Goal: Information Seeking & Learning: Check status

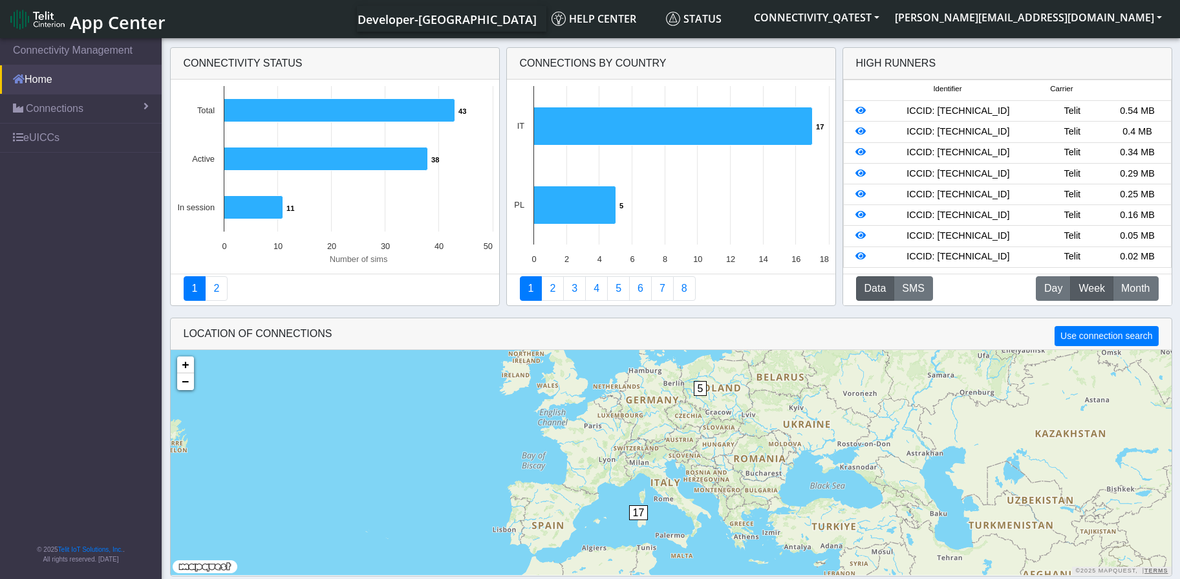
click at [70, 81] on link "Home" at bounding box center [81, 79] width 162 height 28
click at [54, 109] on span "Connections" at bounding box center [55, 109] width 58 height 16
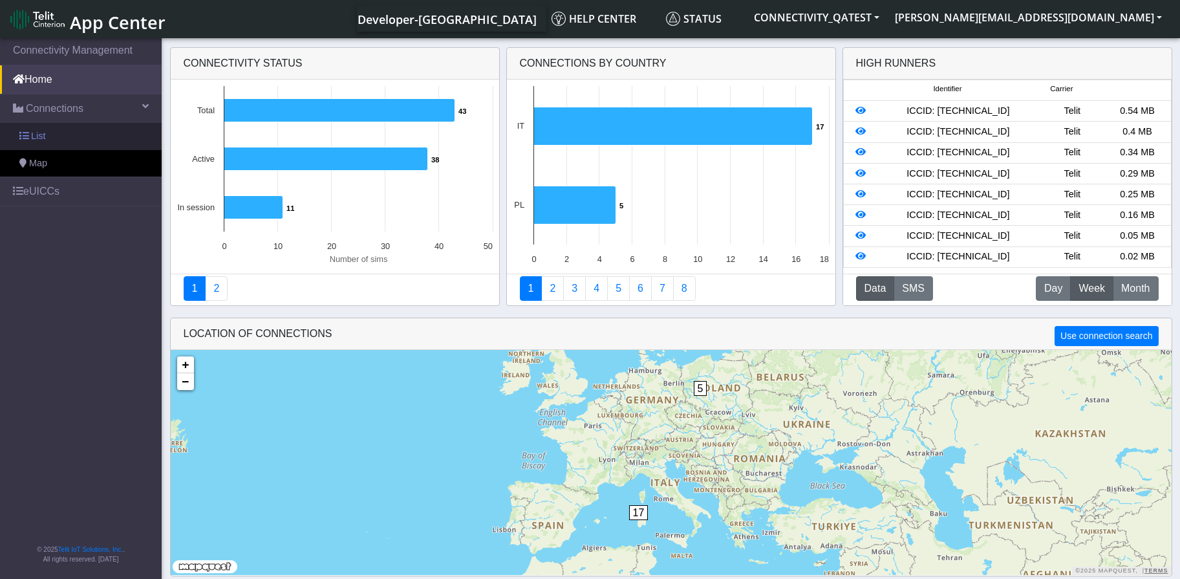
click at [52, 141] on link "List" at bounding box center [81, 136] width 162 height 27
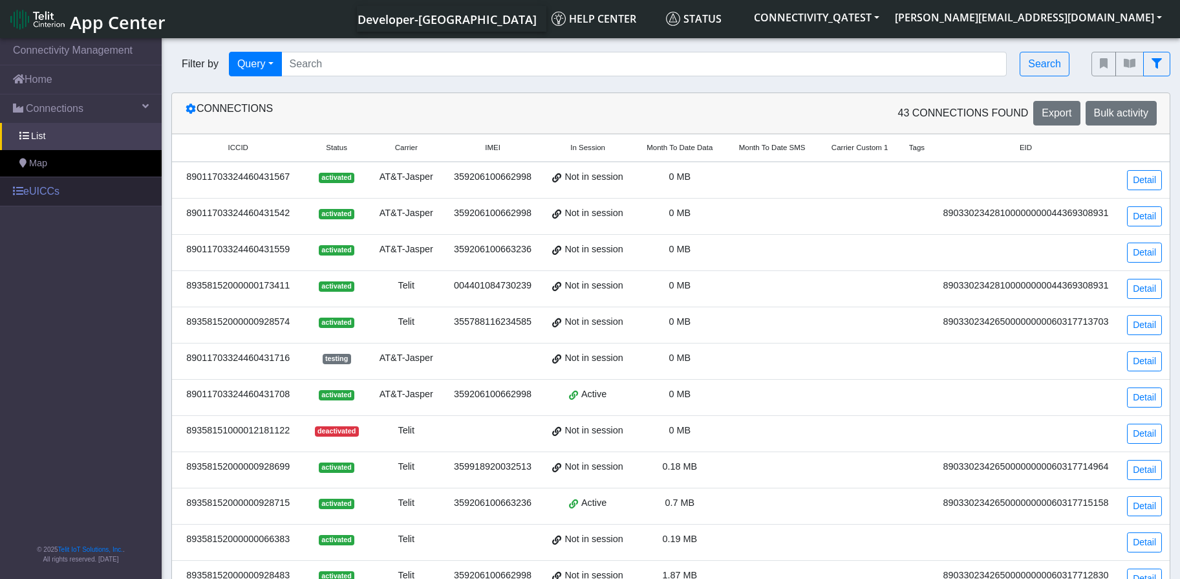
click at [78, 191] on link "eUICCs" at bounding box center [81, 191] width 162 height 28
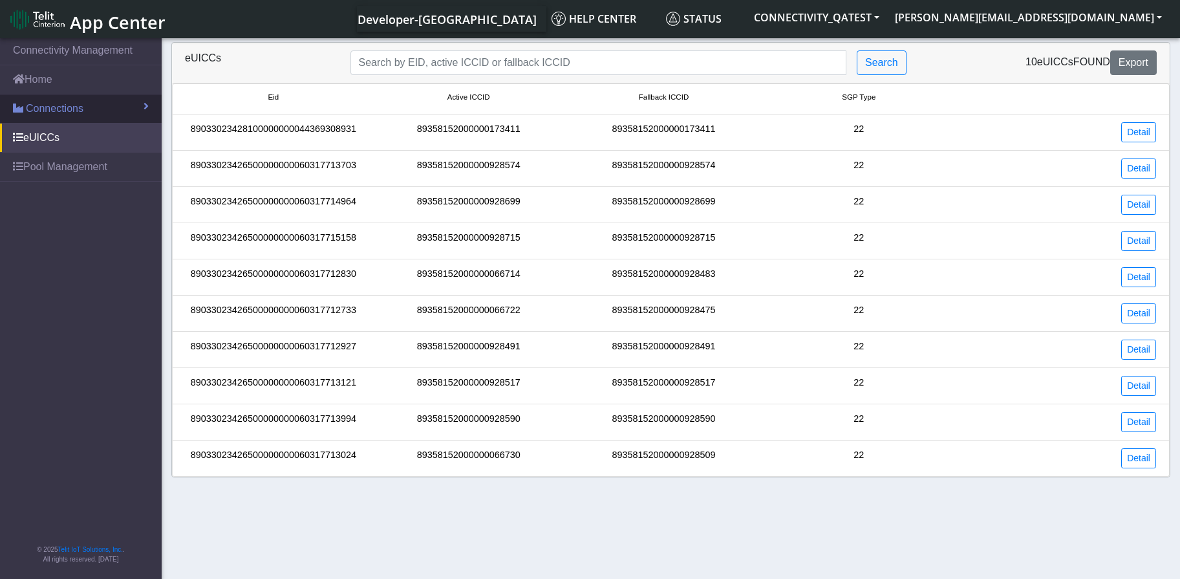
click at [47, 117] on link "Connections" at bounding box center [81, 108] width 162 height 28
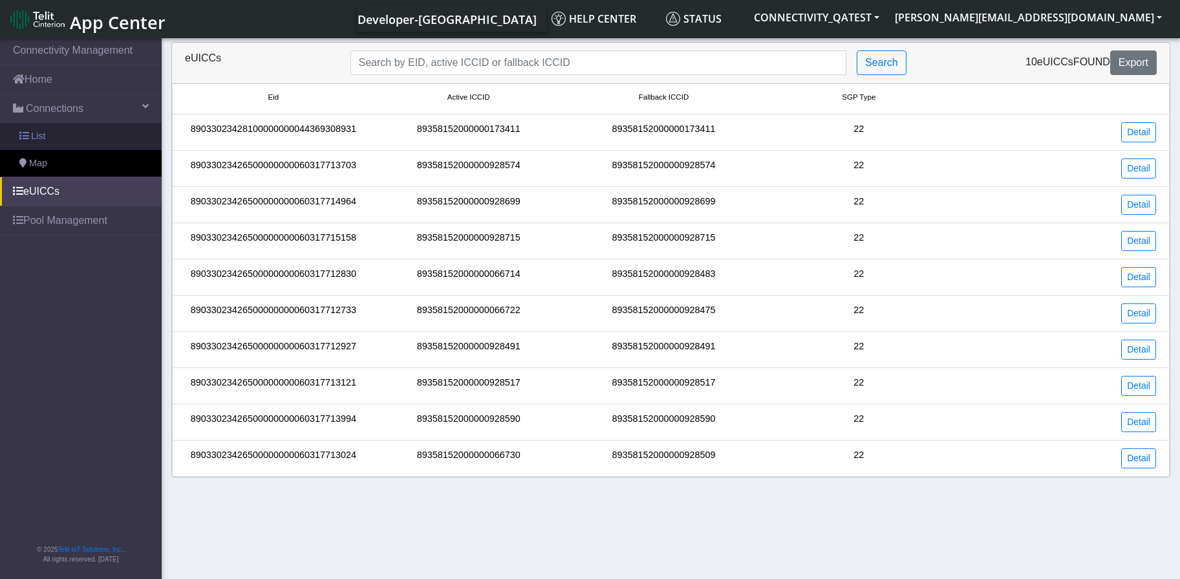
click at [38, 139] on span "List" at bounding box center [38, 136] width 14 height 14
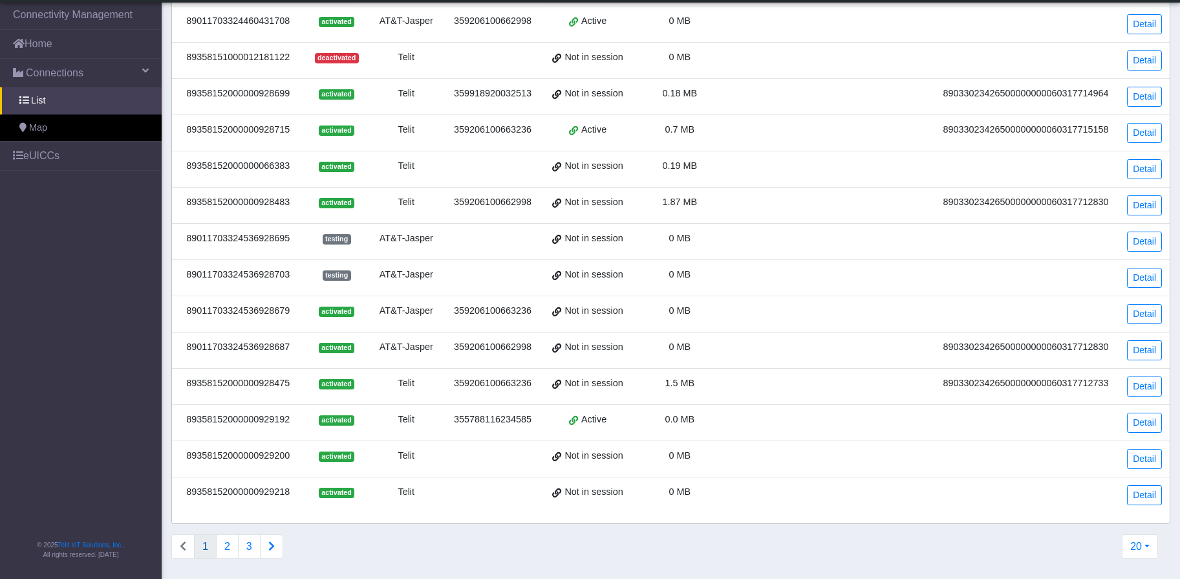
scroll to position [338, 0]
click at [263, 416] on div "89358152000000929192" at bounding box center [238, 419] width 116 height 14
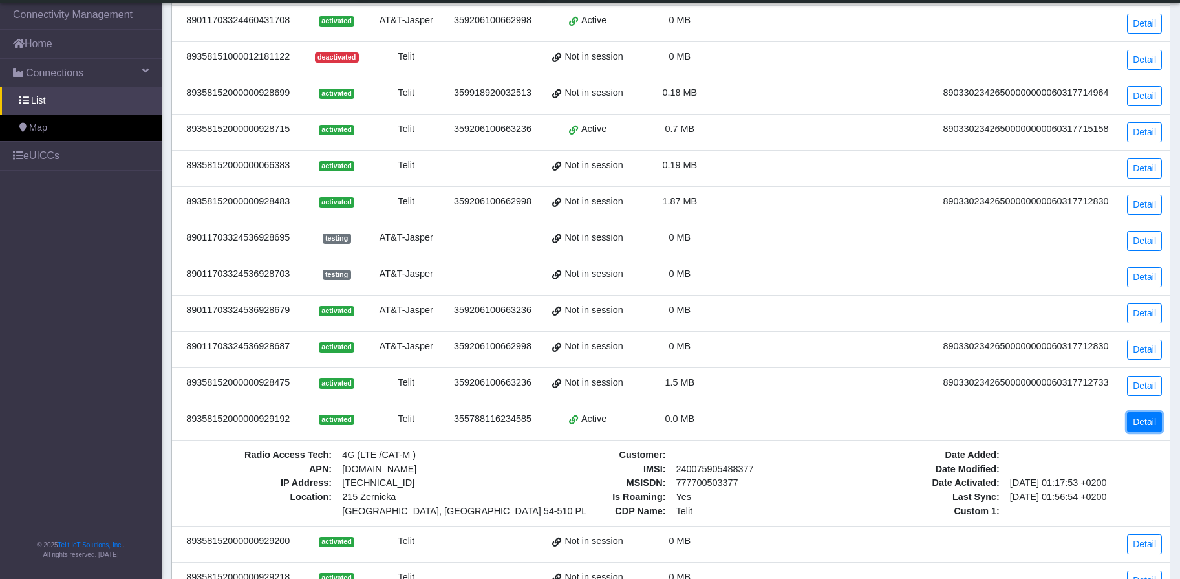
click at [1133, 423] on link "Detail" at bounding box center [1144, 422] width 35 height 20
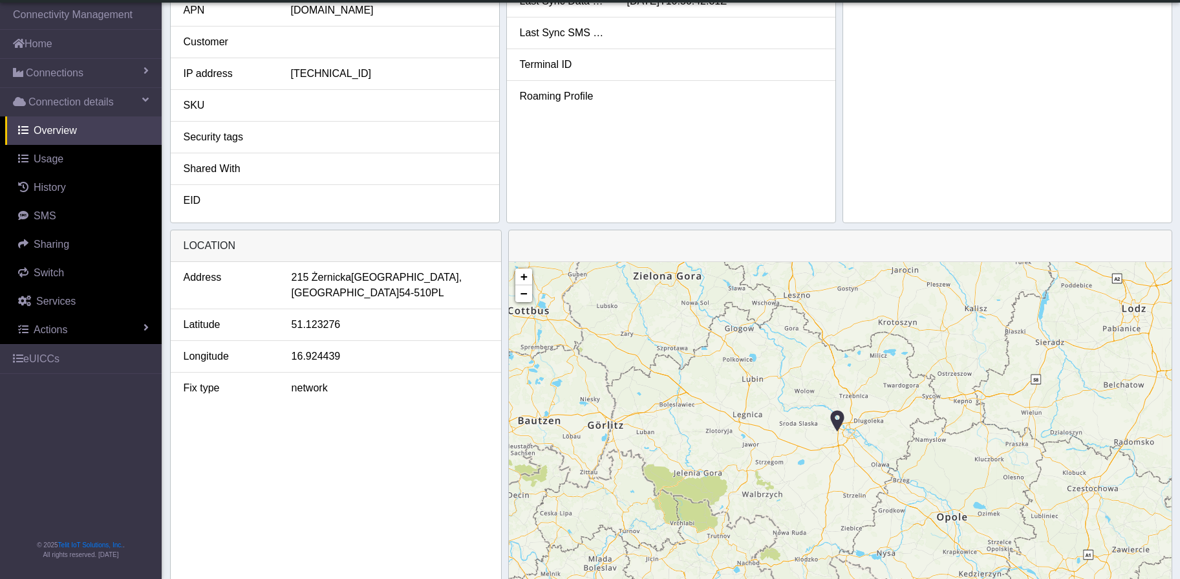
drag, startPoint x: 1063, startPoint y: 504, endPoint x: 858, endPoint y: 442, distance: 214.1
click at [858, 442] on div "+ − ©2025 MapQuest, | Terms" at bounding box center [840, 443] width 663 height 362
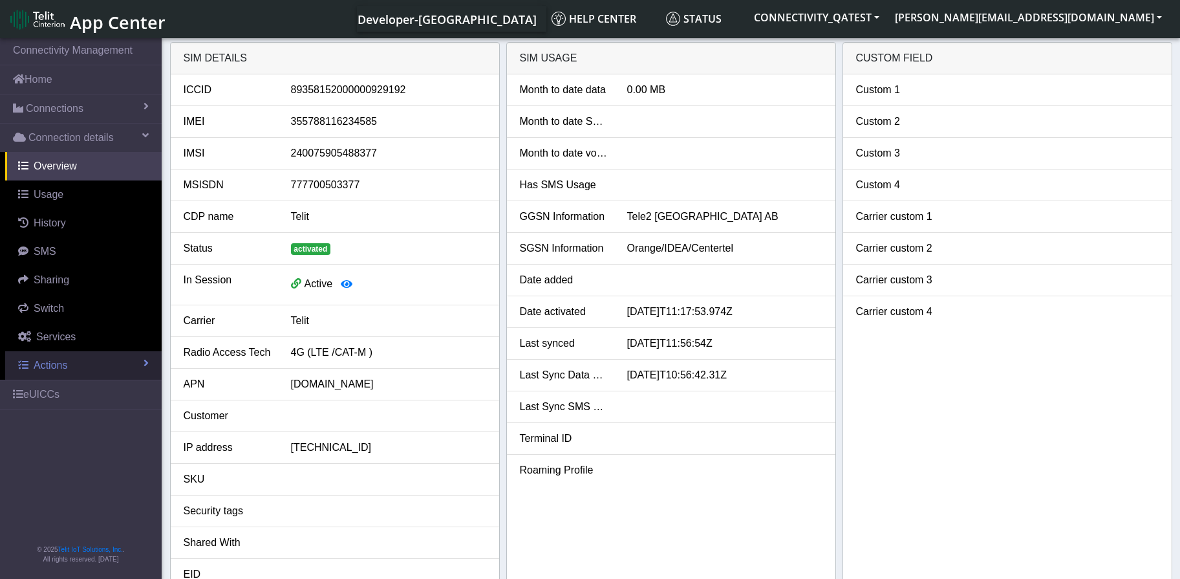
click at [61, 367] on span "Actions" at bounding box center [51, 364] width 34 height 11
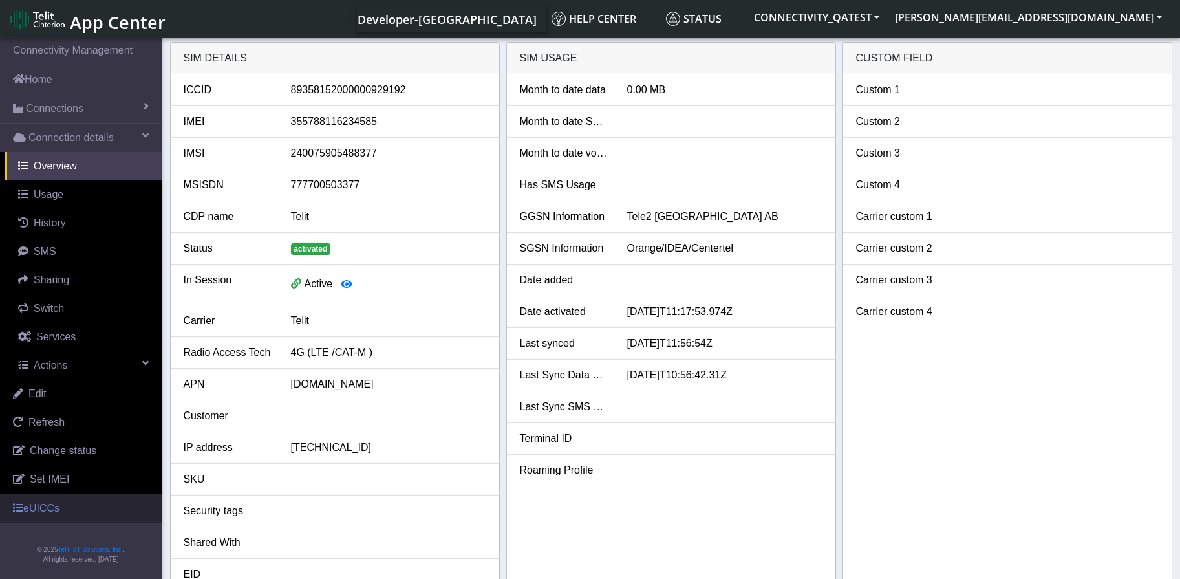
click at [52, 511] on link "eUICCs" at bounding box center [81, 508] width 162 height 28
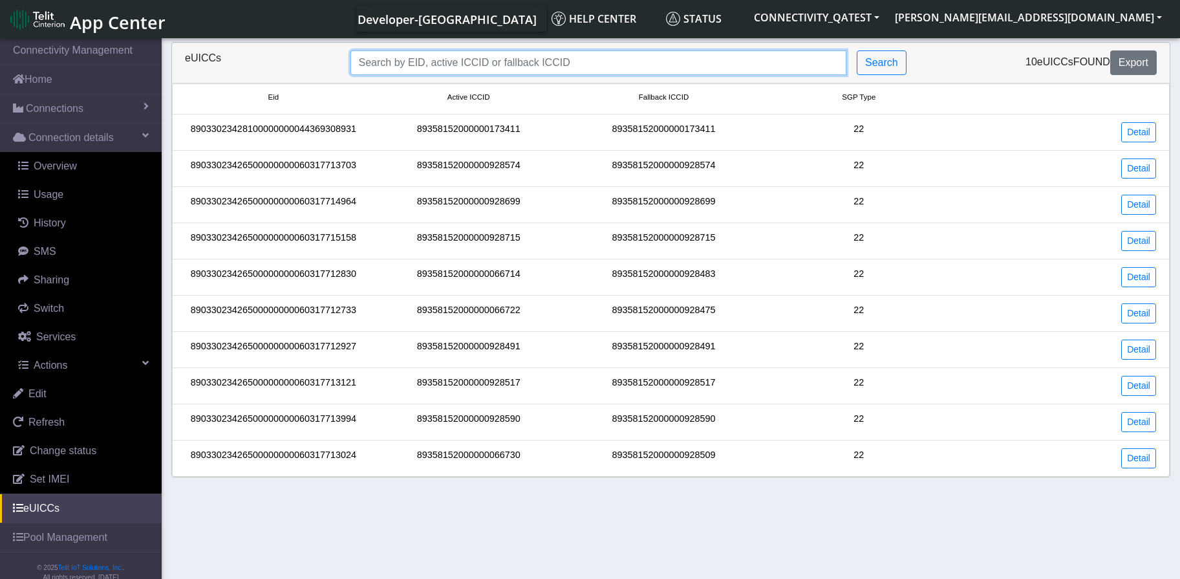
click at [414, 63] on input "Search..." at bounding box center [598, 62] width 496 height 25
paste input "89033023426500000000060317719911"
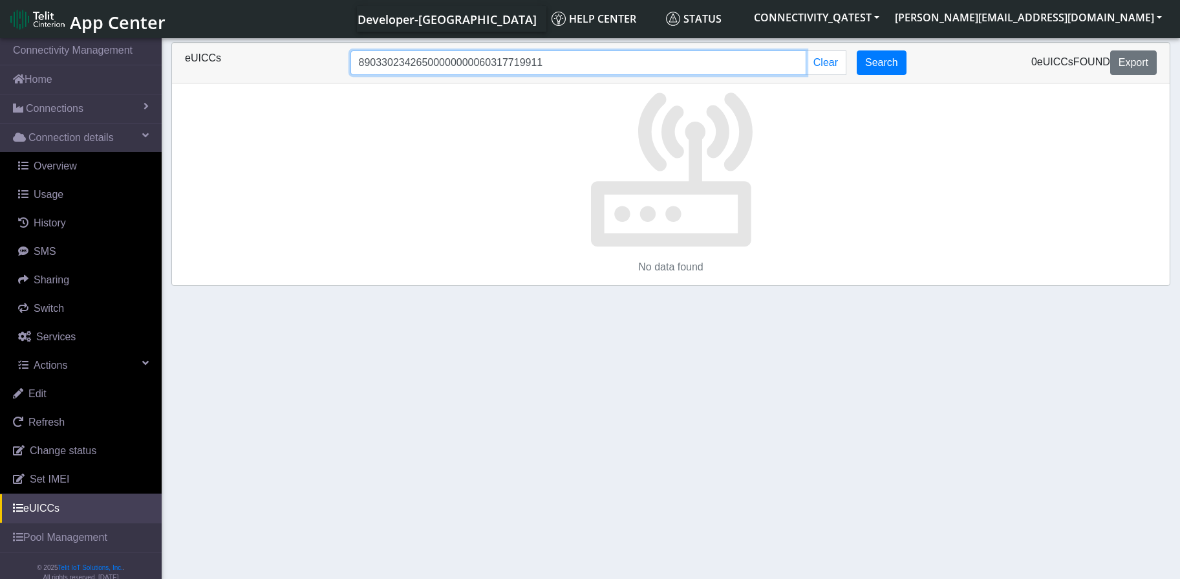
type input "89033023426500000000060317719911"
click at [899, 62] on button "Search" at bounding box center [882, 62] width 50 height 25
drag, startPoint x: 359, startPoint y: 68, endPoint x: 326, endPoint y: 69, distance: 33.0
click at [326, 69] on div "eUICCs 89033023426500000000060317719911 Clear Search 0 eUICCs found Export" at bounding box center [670, 62] width 991 height 25
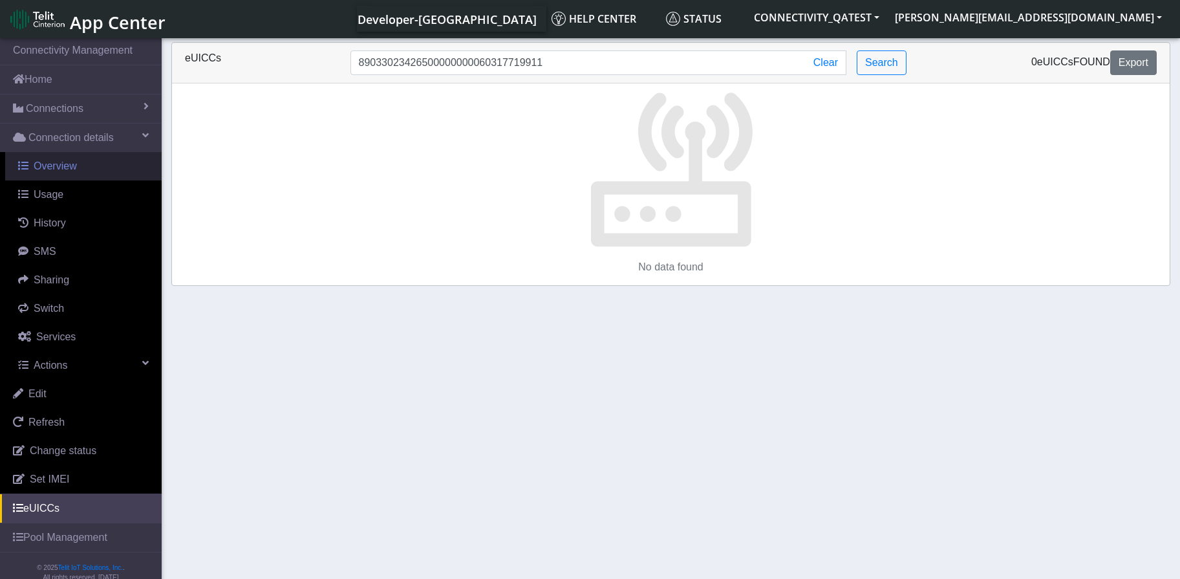
click at [52, 165] on span "Overview" at bounding box center [55, 165] width 43 height 11
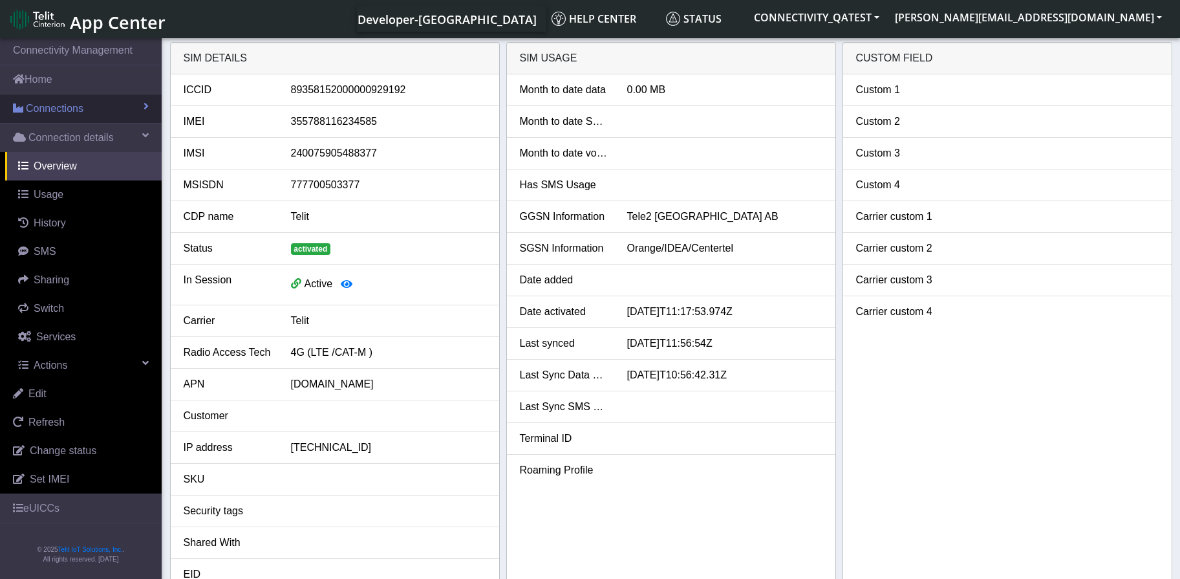
click at [61, 112] on span "Connections" at bounding box center [55, 109] width 58 height 16
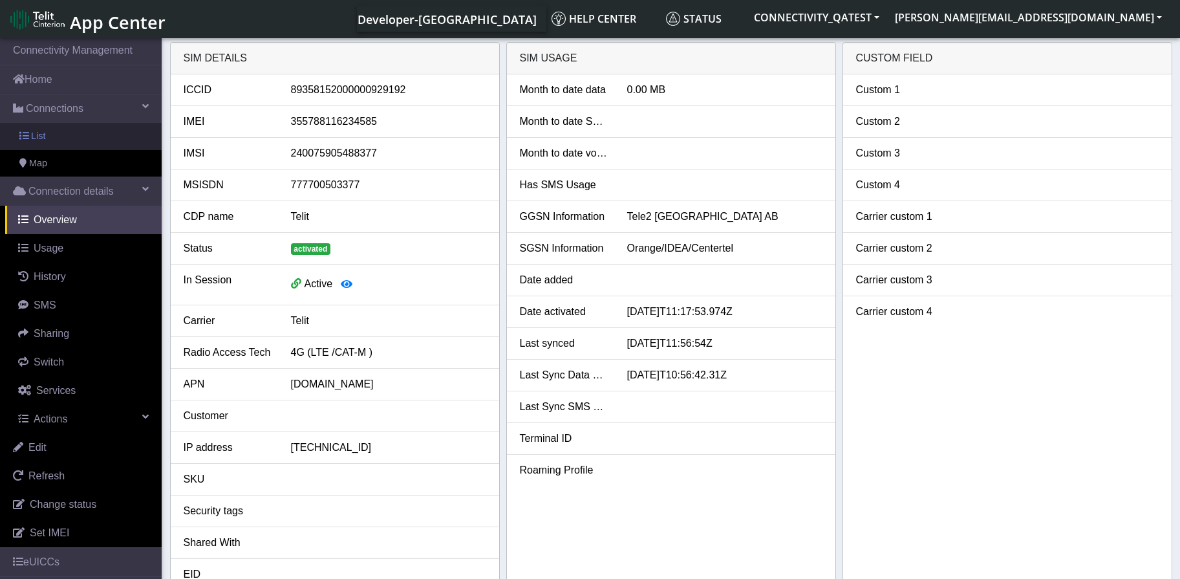
click at [53, 140] on link "List" at bounding box center [81, 136] width 162 height 27
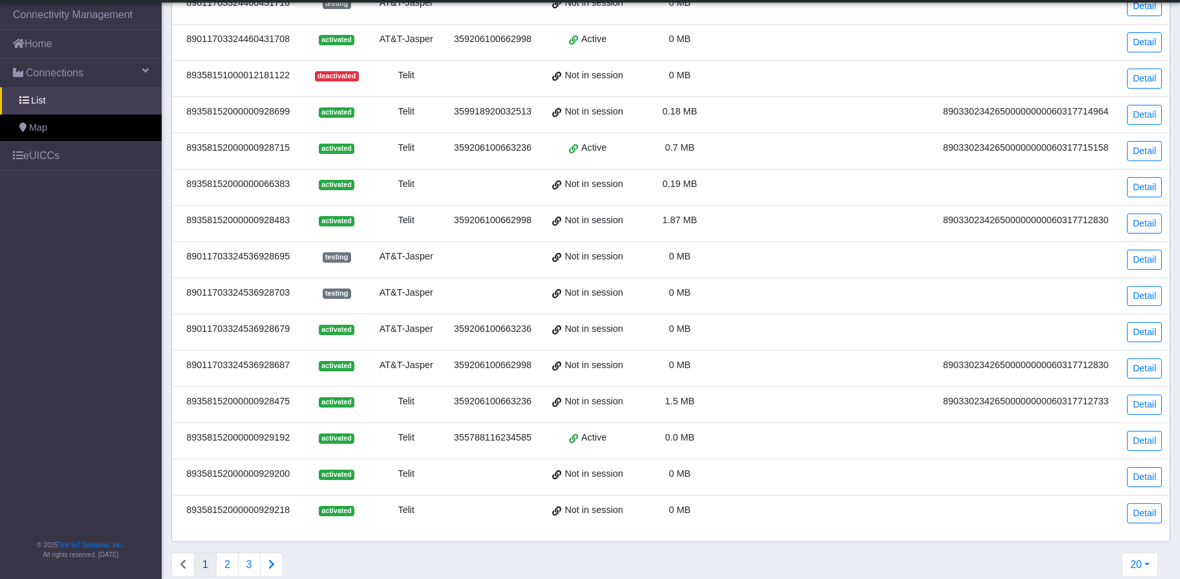
scroll to position [323, 0]
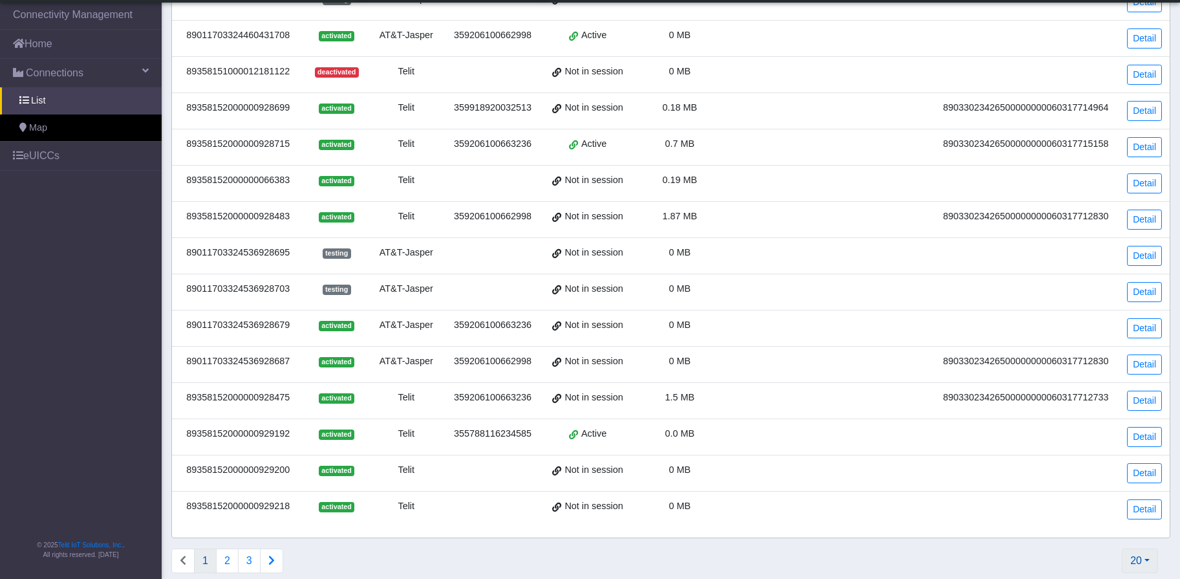
click at [1132, 564] on button "20" at bounding box center [1140, 560] width 36 height 25
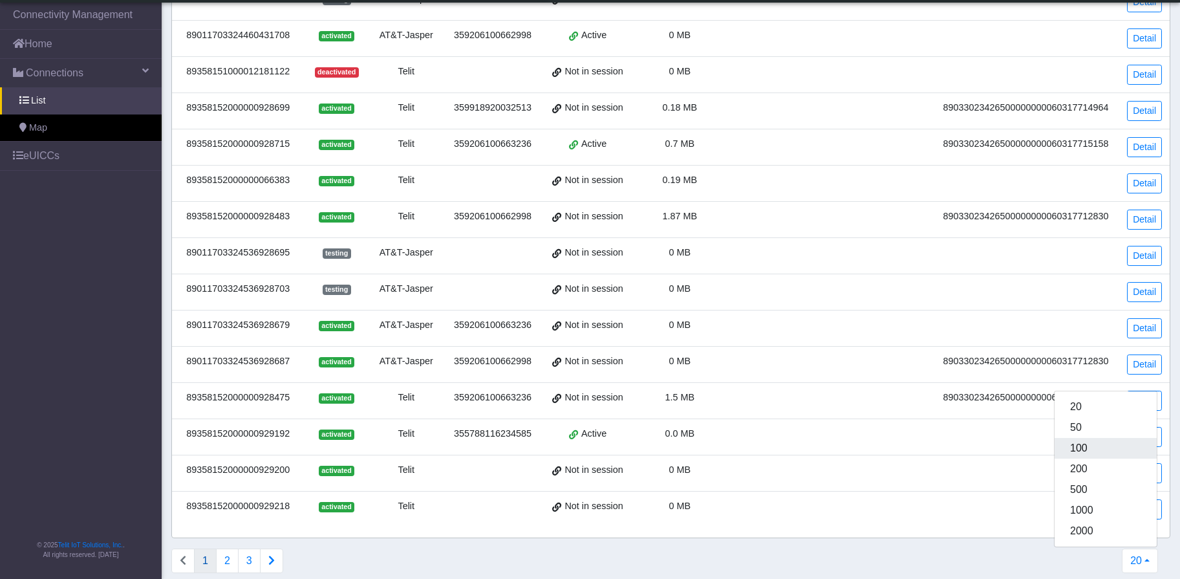
click at [1071, 454] on button "100" at bounding box center [1105, 448] width 102 height 21
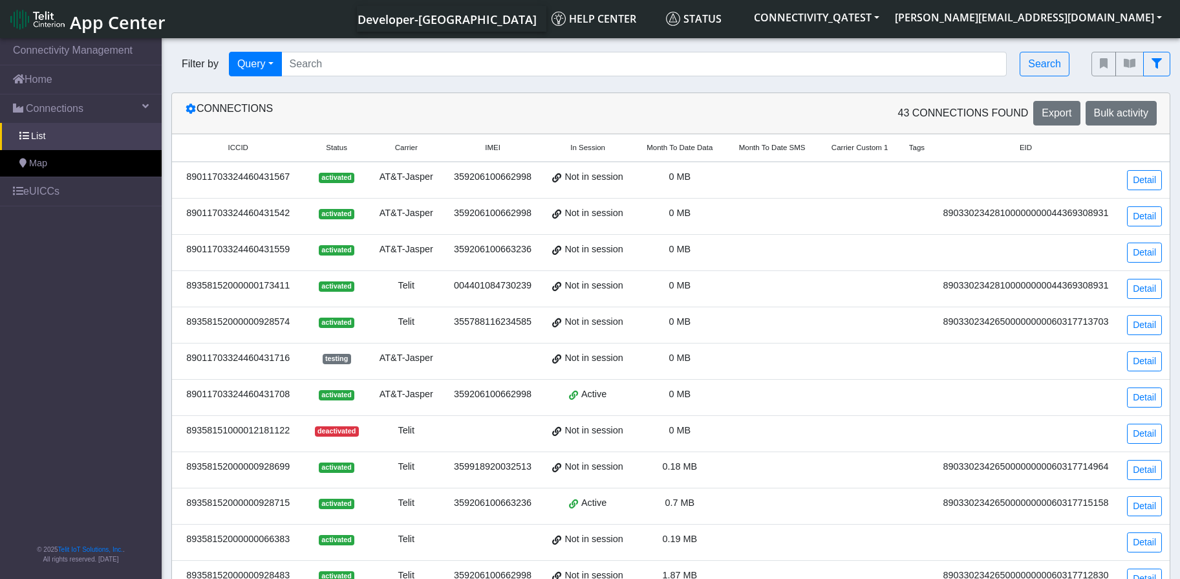
click at [1086, 211] on div "89033023428100000000044369308931" at bounding box center [1025, 213] width 171 height 14
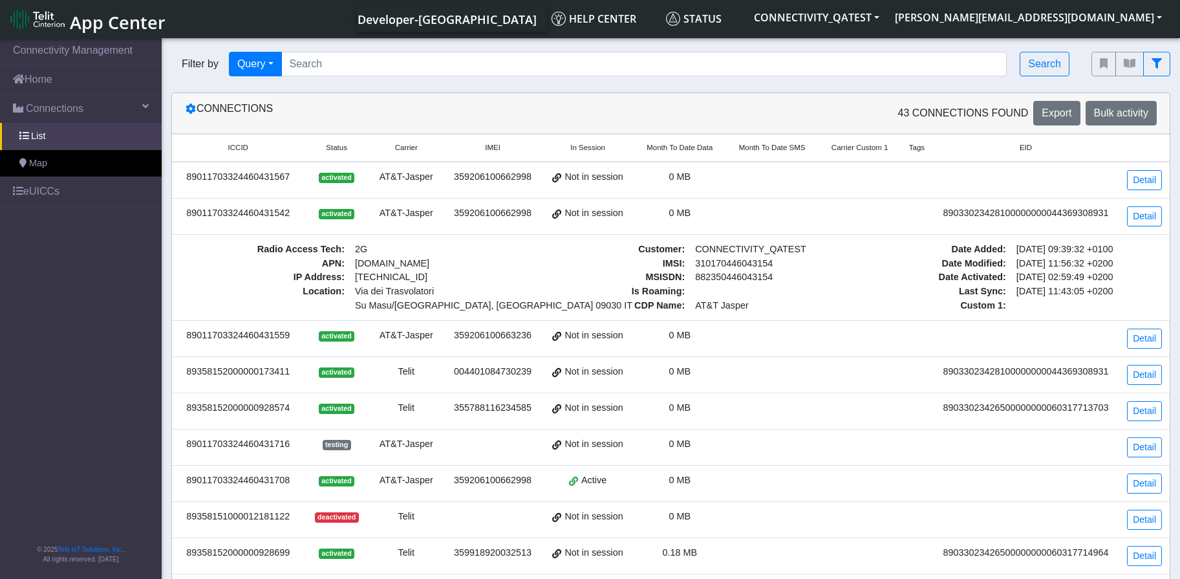
click at [1018, 211] on div "89033023428100000000044369308931" at bounding box center [1025, 213] width 171 height 14
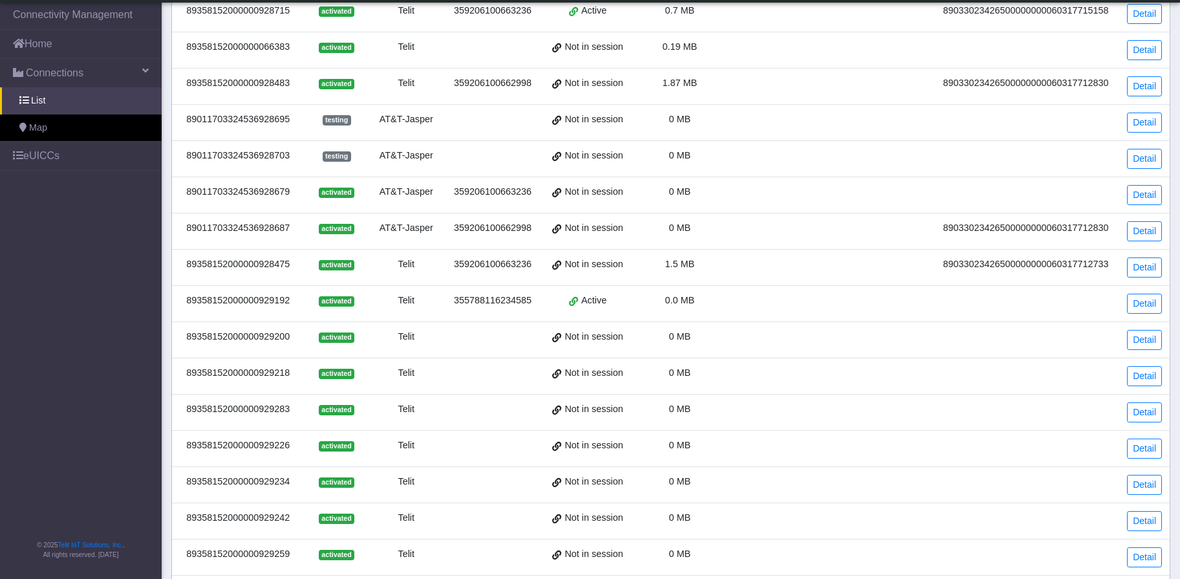
scroll to position [449, 0]
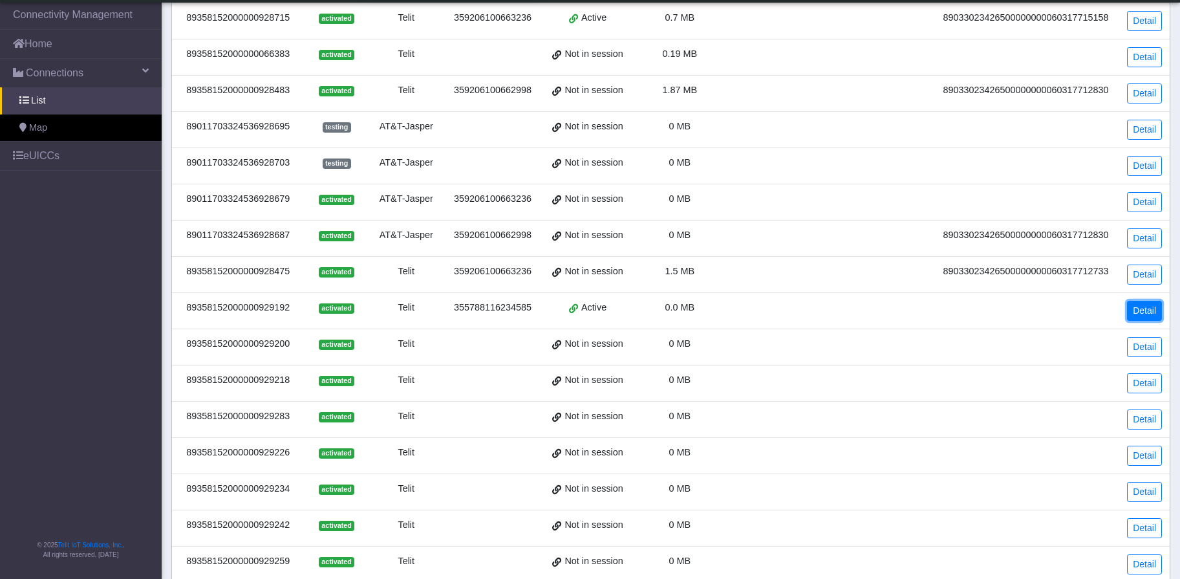
click at [1131, 310] on link "Detail" at bounding box center [1144, 311] width 35 height 20
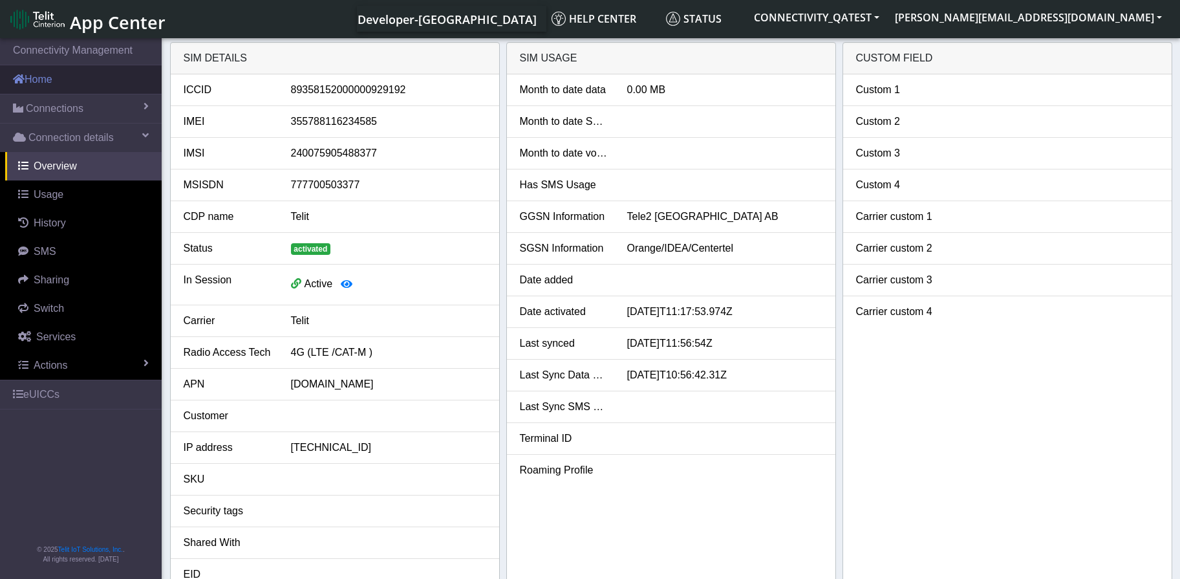
click at [54, 78] on link "Home" at bounding box center [81, 79] width 162 height 28
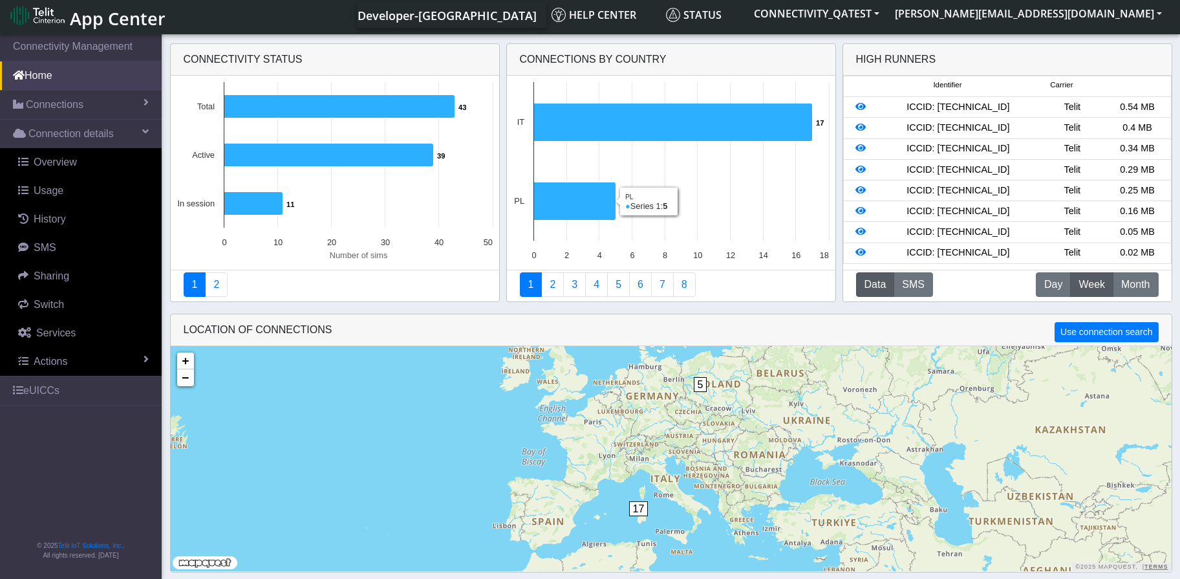
scroll to position [5, 0]
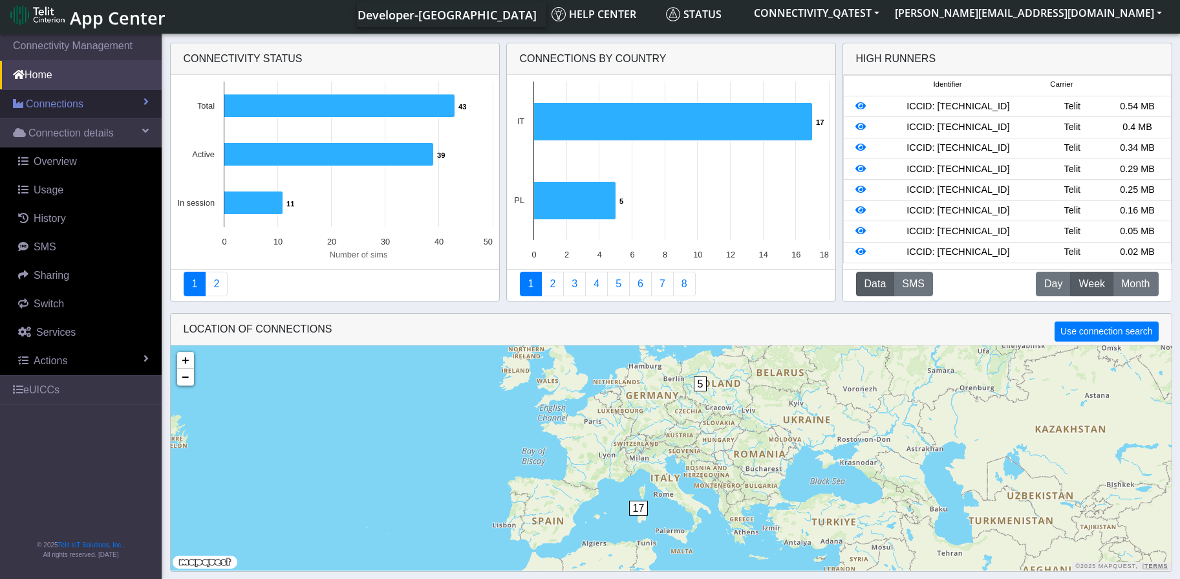
click at [56, 97] on span "Connections" at bounding box center [55, 104] width 58 height 16
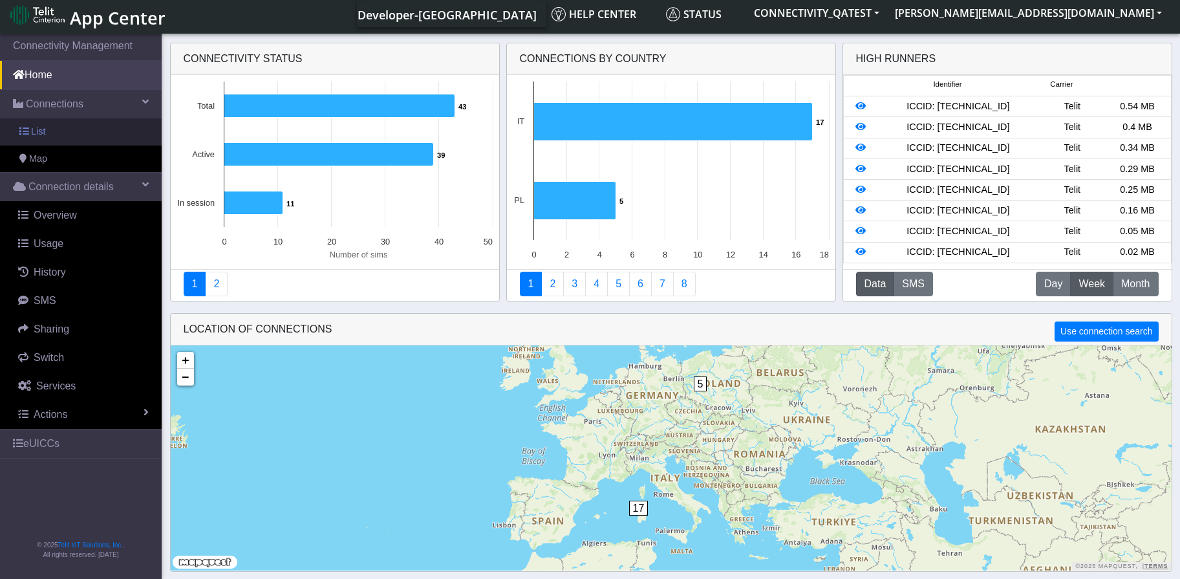
click at [42, 133] on span "List" at bounding box center [38, 132] width 14 height 14
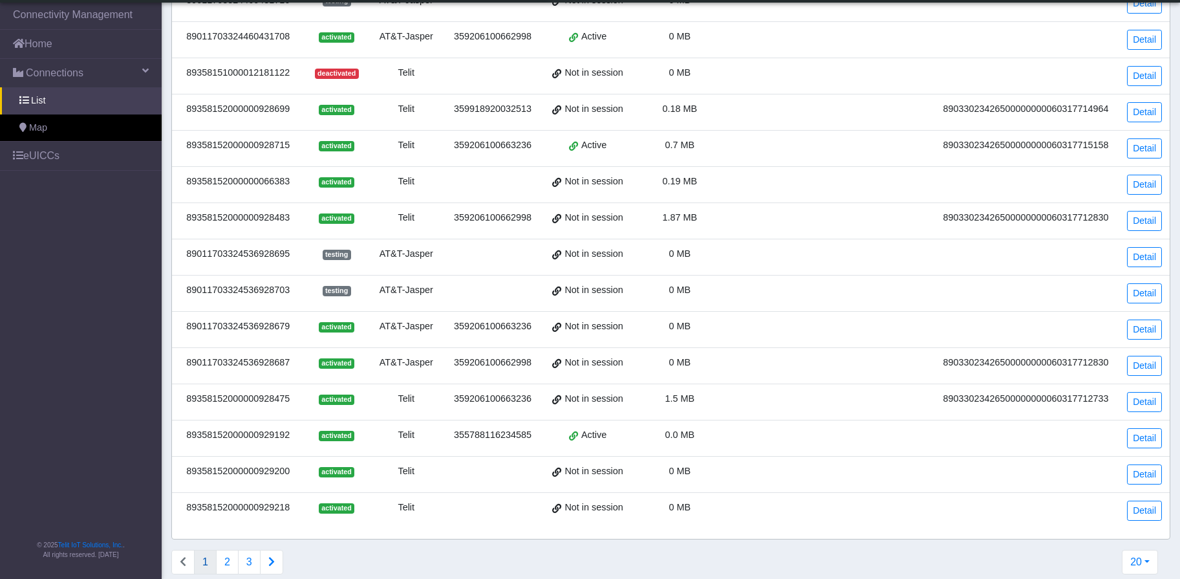
scroll to position [338, 0]
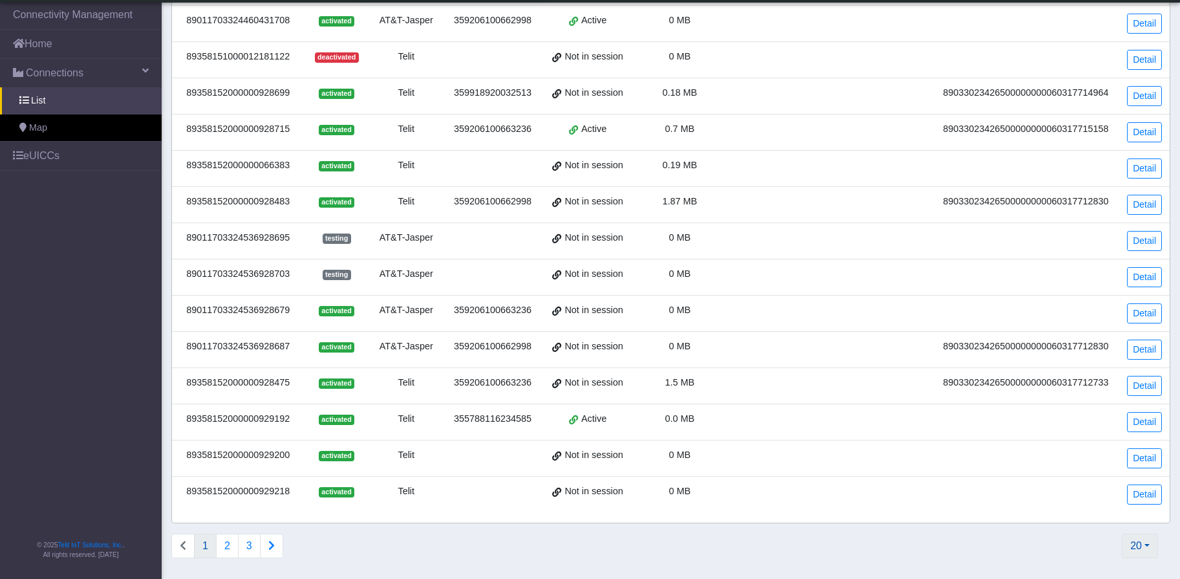
click at [1141, 546] on button "20" at bounding box center [1140, 545] width 36 height 25
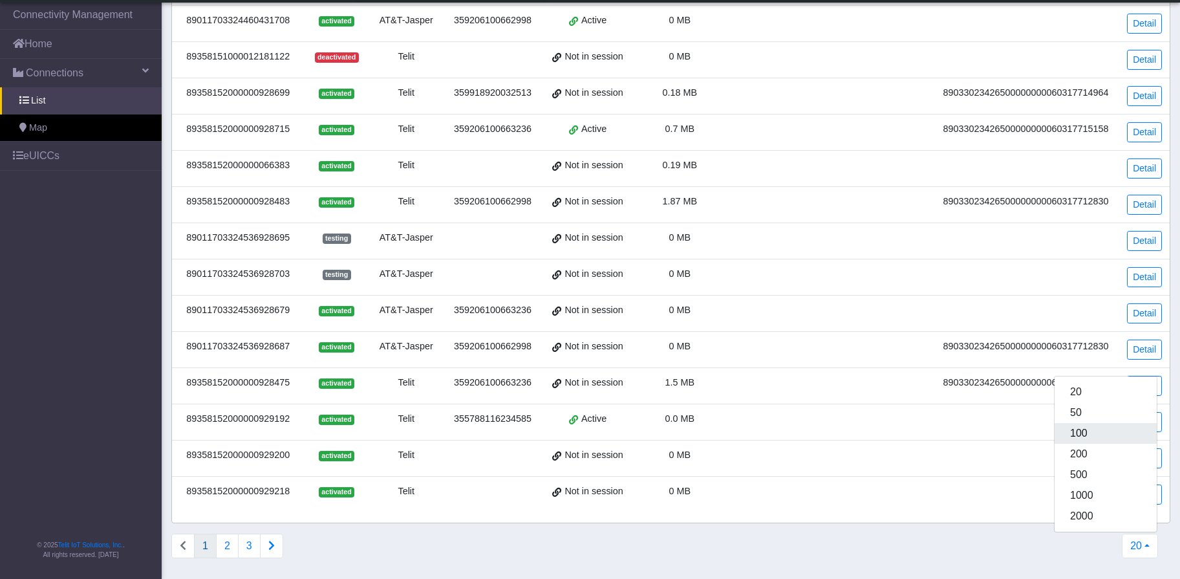
click at [1081, 434] on button "100" at bounding box center [1105, 433] width 102 height 21
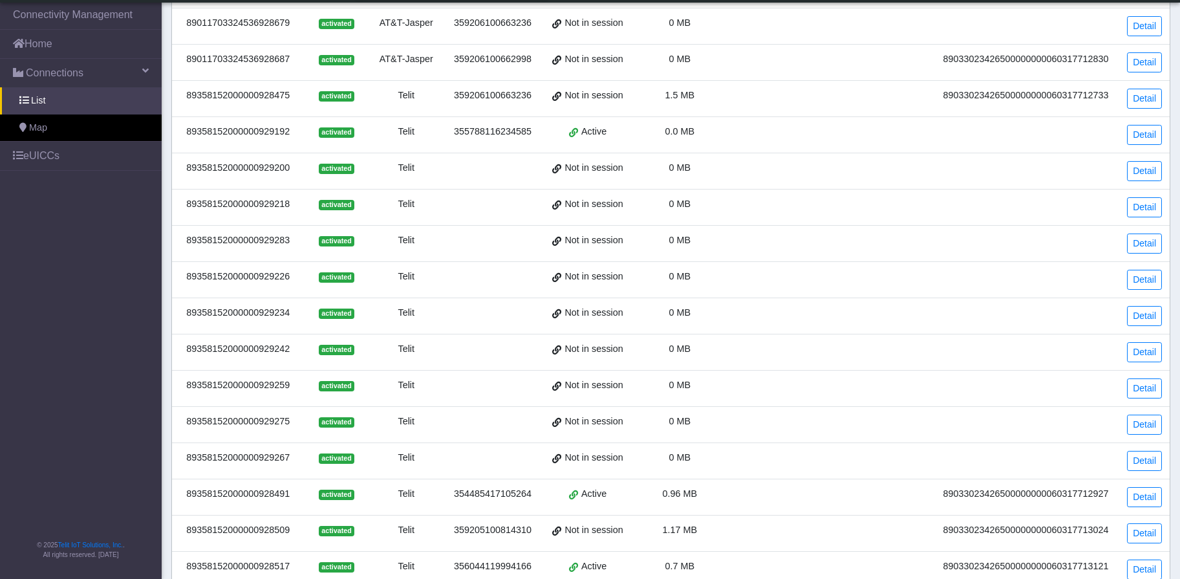
scroll to position [449, 0]
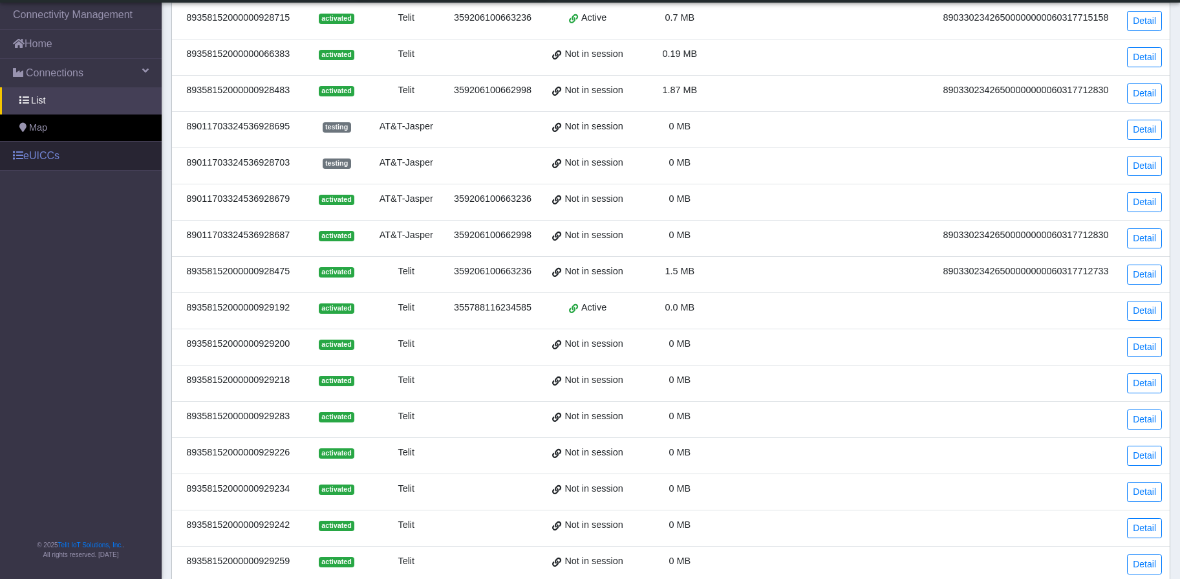
click at [42, 155] on link "eUICCs" at bounding box center [81, 156] width 162 height 28
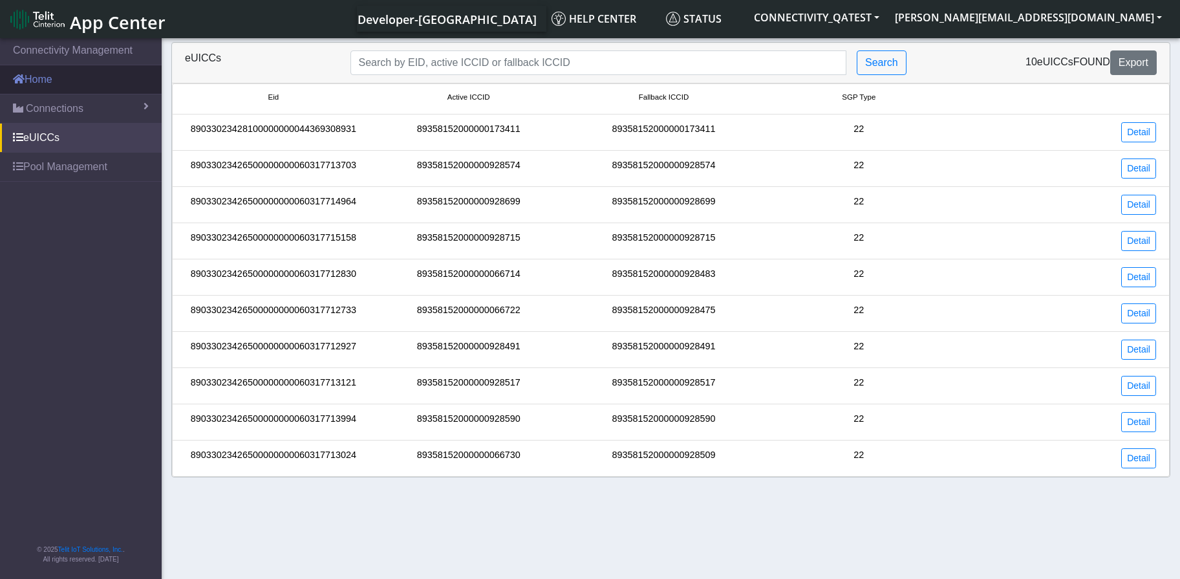
click at [30, 78] on link "Home" at bounding box center [81, 79] width 162 height 28
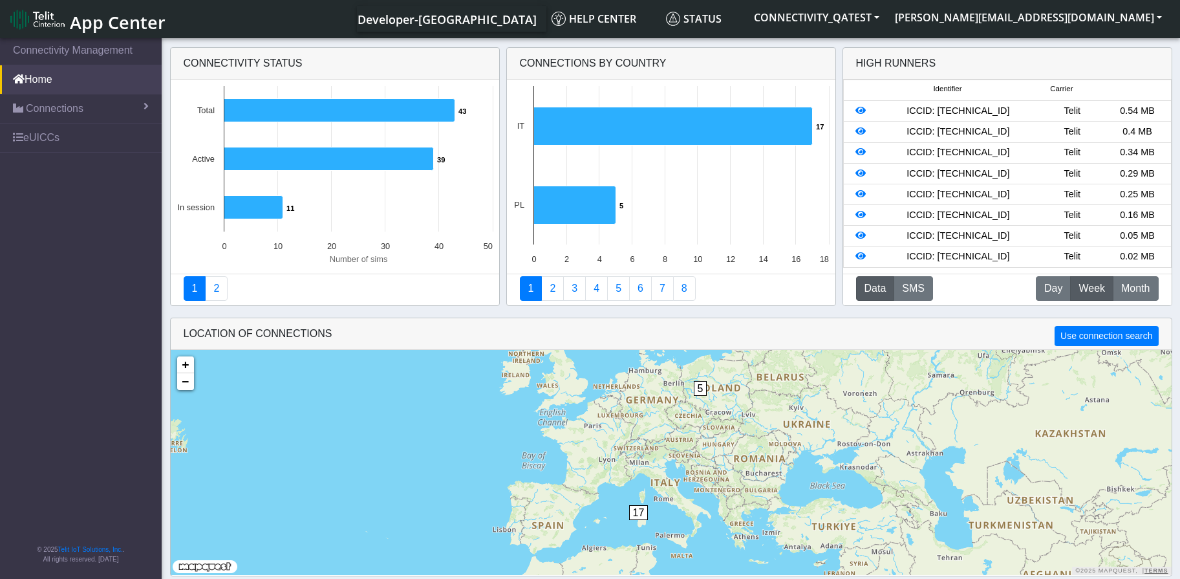
scroll to position [5, 0]
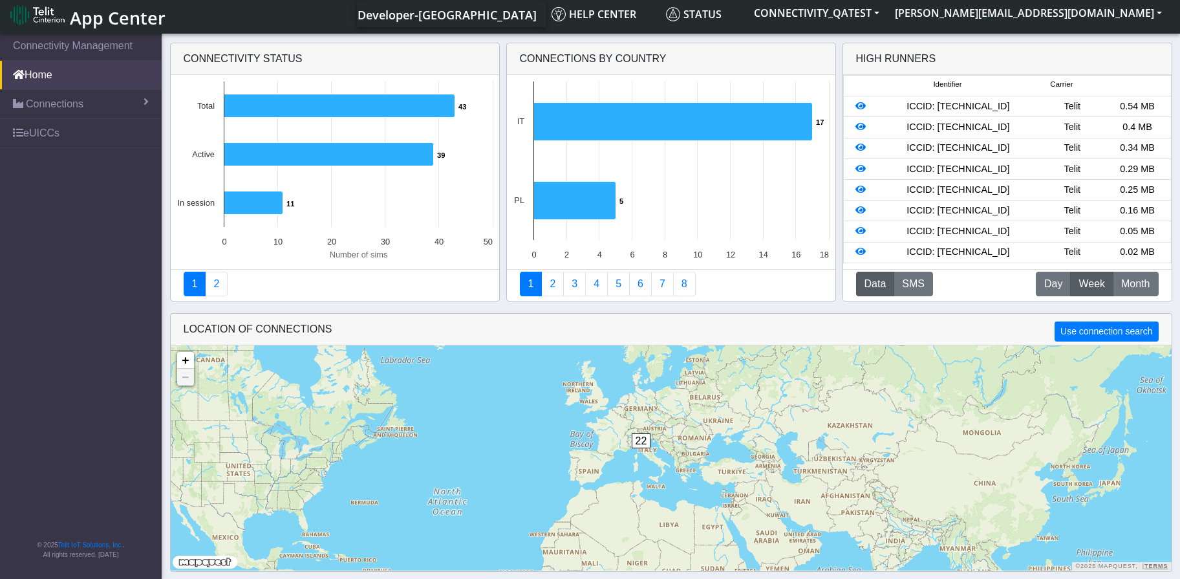
drag, startPoint x: 518, startPoint y: 463, endPoint x: 480, endPoint y: 449, distance: 40.7
click at [480, 449] on div "22 + − ©2025 MapQuest, | Terms" at bounding box center [671, 457] width 1001 height 225
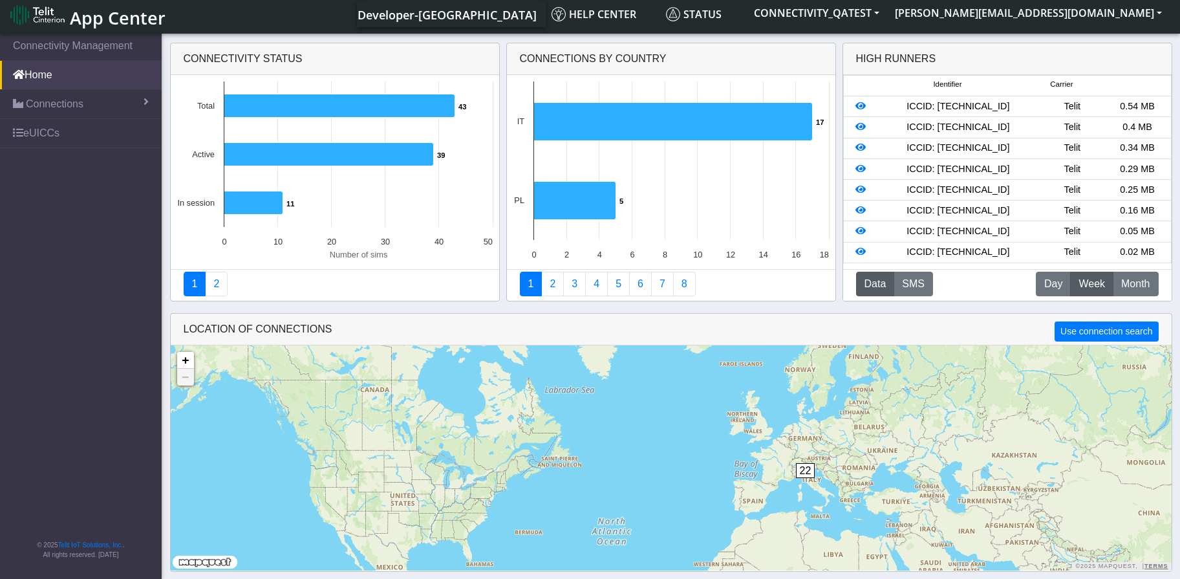
drag, startPoint x: 500, startPoint y: 449, endPoint x: 650, endPoint y: 472, distance: 151.0
click at [650, 472] on div "22 + − ©2025 MapQuest, | Terms" at bounding box center [671, 457] width 1001 height 225
click at [62, 107] on span "Connections" at bounding box center [55, 104] width 58 height 16
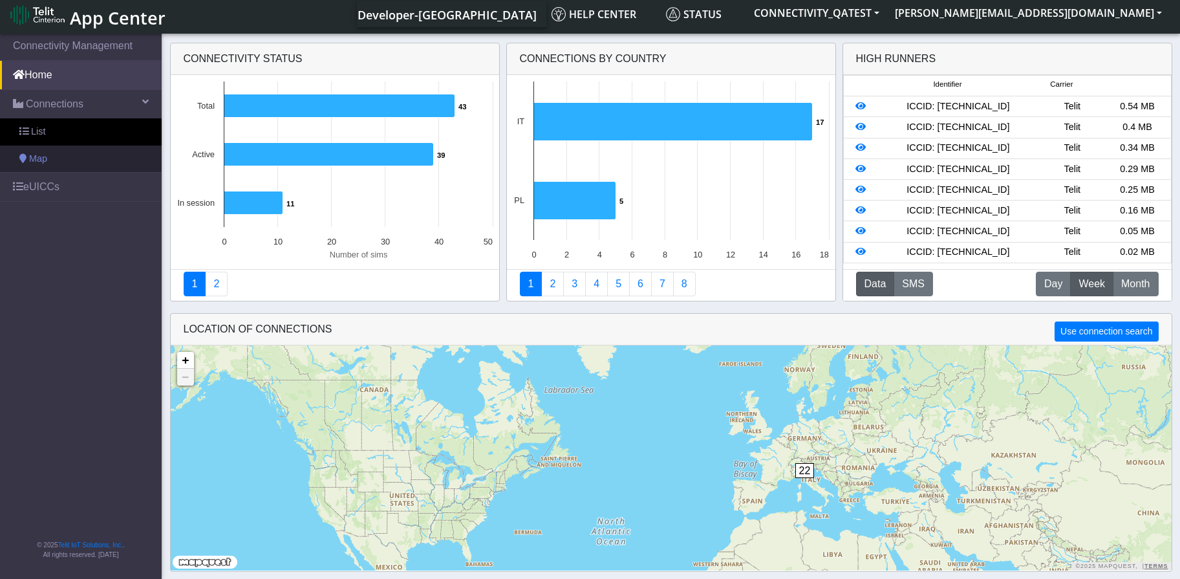
click at [41, 152] on span "Map" at bounding box center [38, 159] width 18 height 14
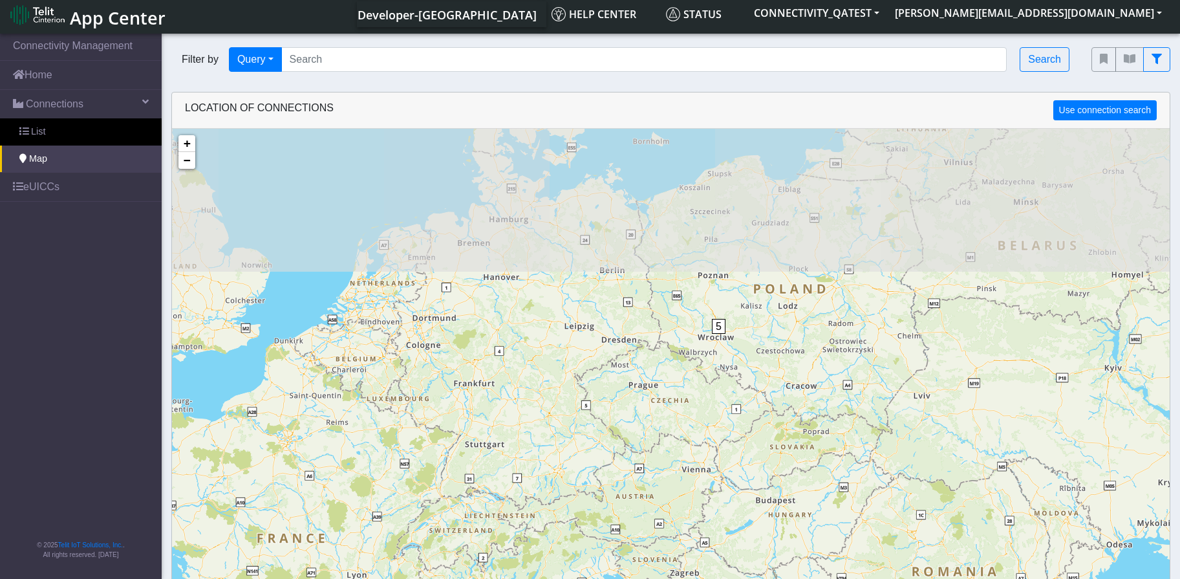
drag, startPoint x: 677, startPoint y: 257, endPoint x: 605, endPoint y: 448, distance: 204.0
click at [605, 448] on div "5 17 + − ©2025 MapQuest, | Terms" at bounding box center [670, 418] width 997 height 579
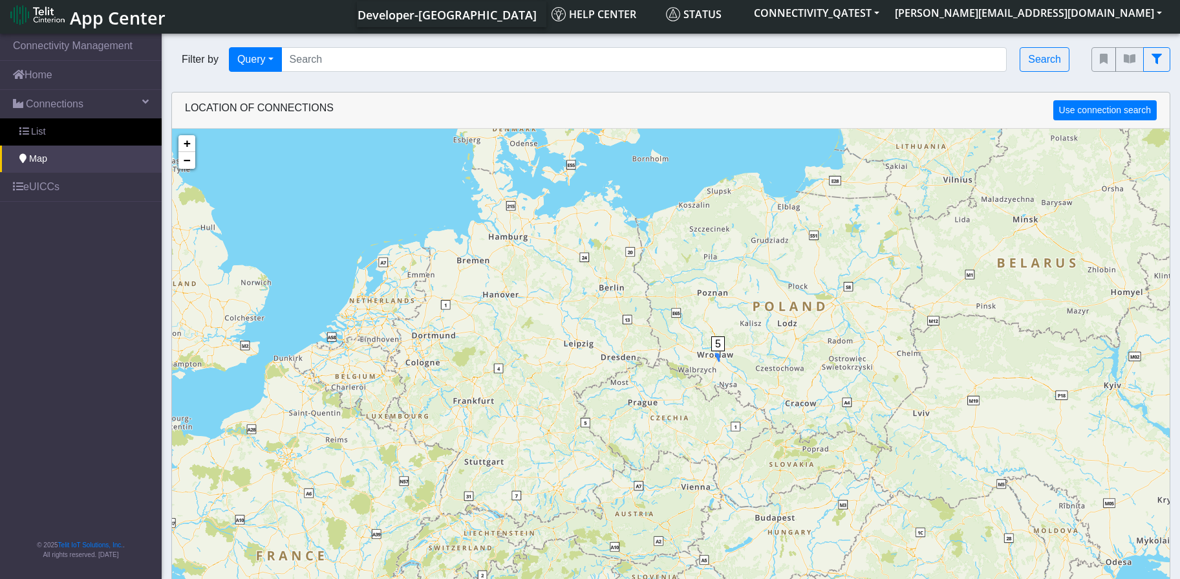
click at [720, 347] on span "5" at bounding box center [718, 343] width 14 height 15
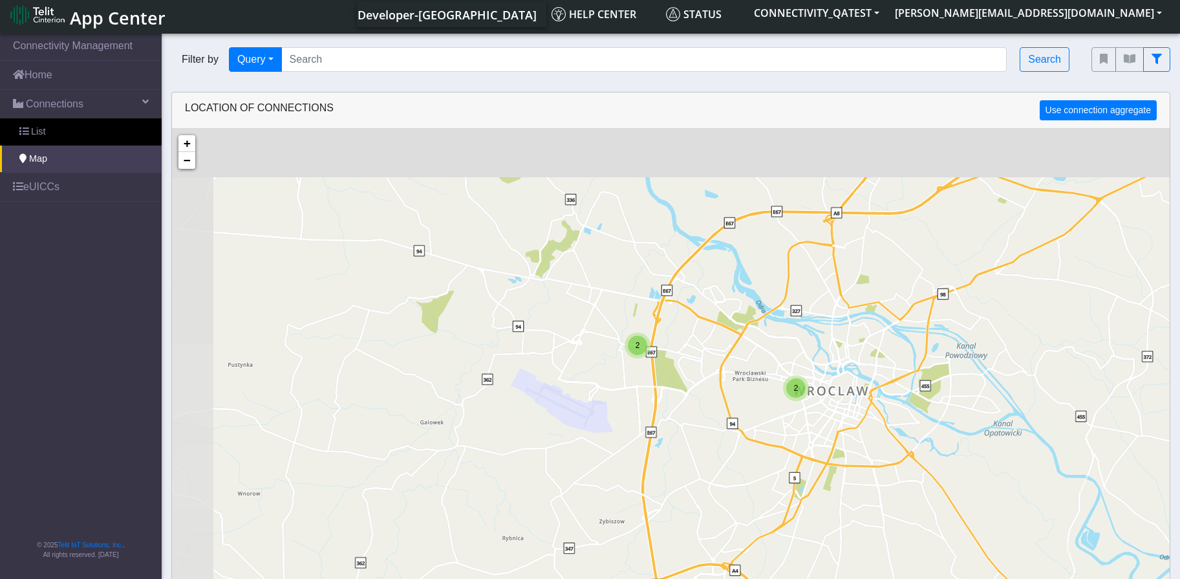
drag, startPoint x: 589, startPoint y: 289, endPoint x: 650, endPoint y: 445, distance: 167.2
click at [650, 445] on div "2 2 + − ©2025 MapQuest, | Terms" at bounding box center [670, 418] width 997 height 579
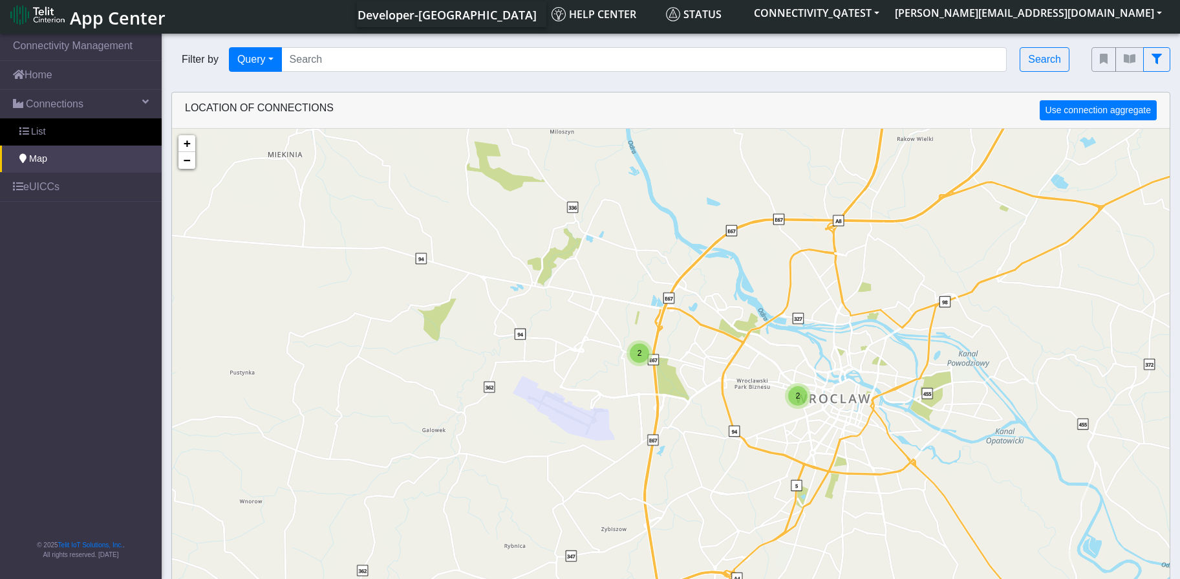
click at [633, 349] on div "2" at bounding box center [639, 352] width 19 height 19
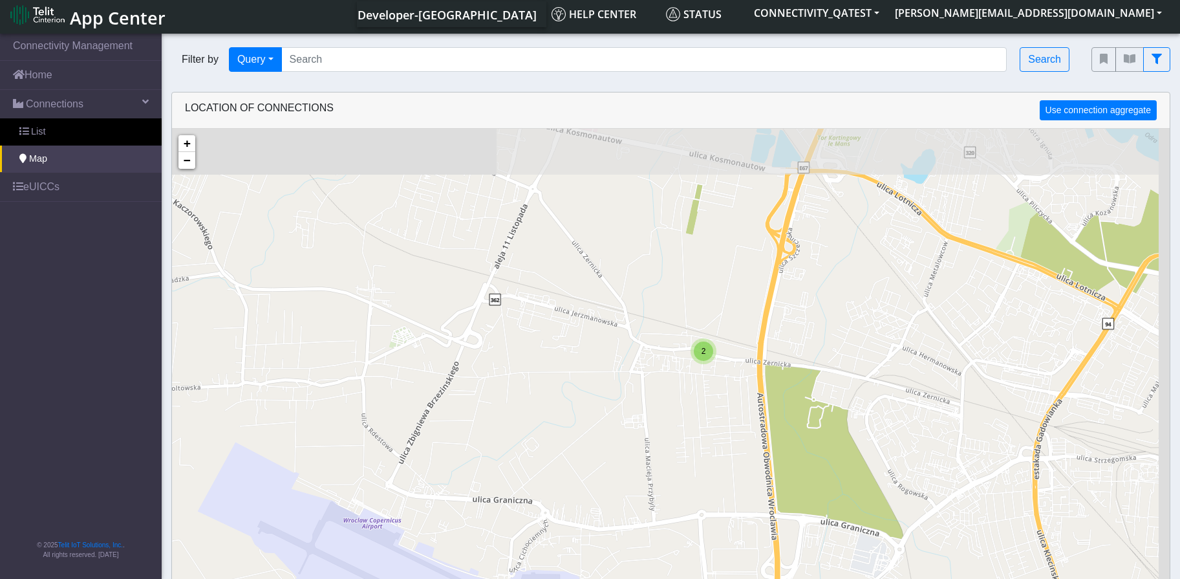
drag, startPoint x: 669, startPoint y: 366, endPoint x: 592, endPoint y: 431, distance: 101.4
click at [579, 442] on div "2 + − ©2025 MapQuest, | Terms" at bounding box center [670, 418] width 997 height 579
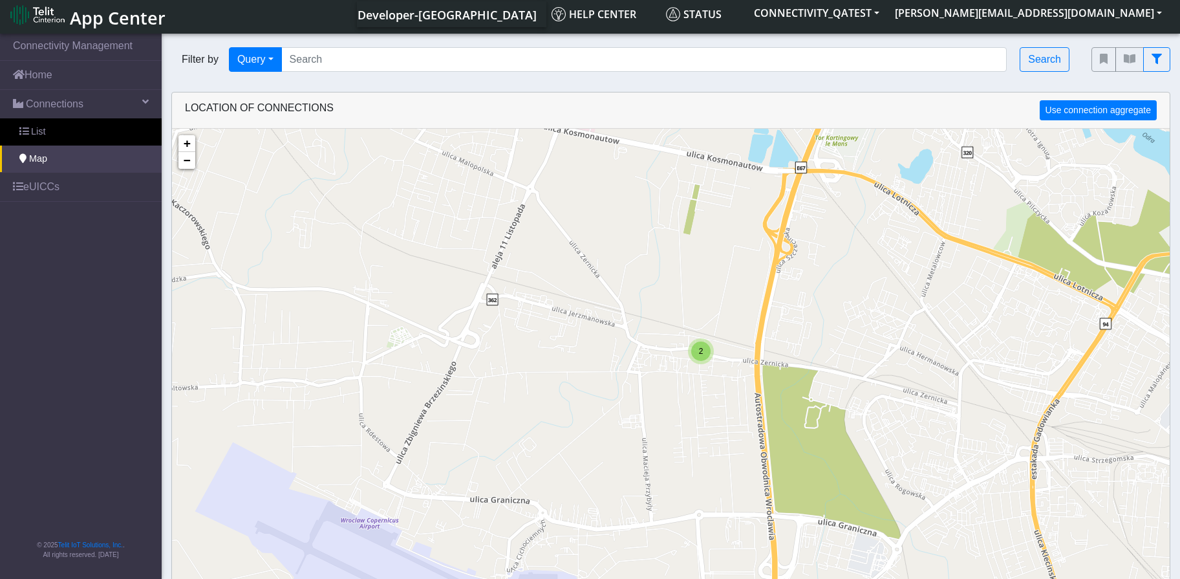
click at [701, 357] on div "2" at bounding box center [700, 350] width 19 height 19
click at [725, 347] on img at bounding box center [723, 348] width 14 height 25
click at [681, 350] on img at bounding box center [678, 348] width 14 height 25
click at [663, 332] on link "Click here" at bounding box center [657, 334] width 34 height 9
click at [658, 334] on link "Click here" at bounding box center [657, 334] width 34 height 9
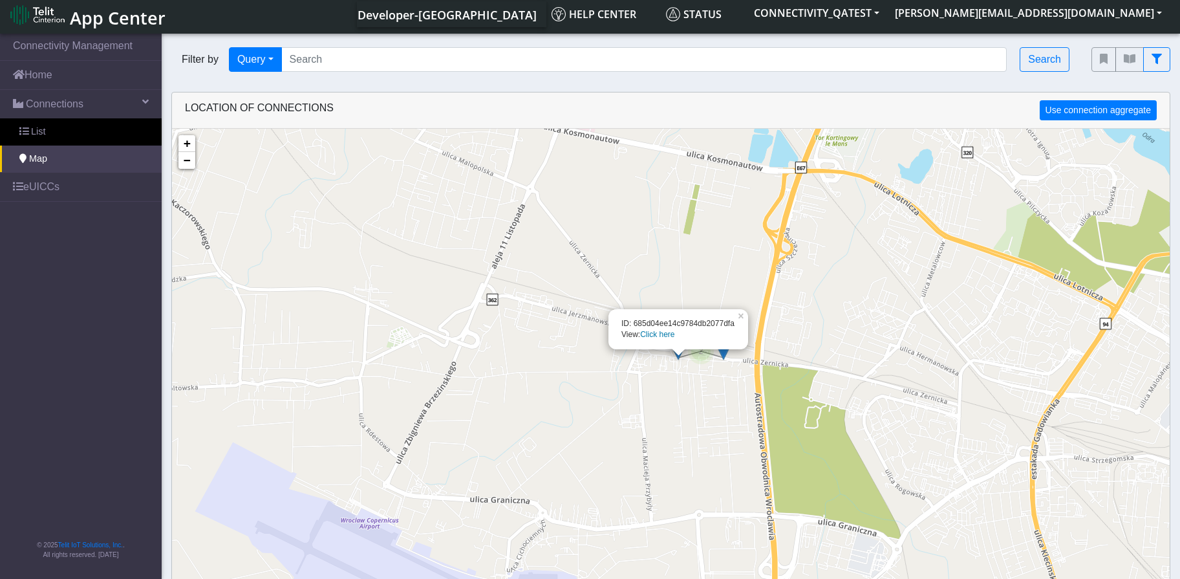
click at [661, 336] on link "Click here" at bounding box center [657, 334] width 34 height 9
click at [745, 318] on link "×" at bounding box center [742, 313] width 12 height 9
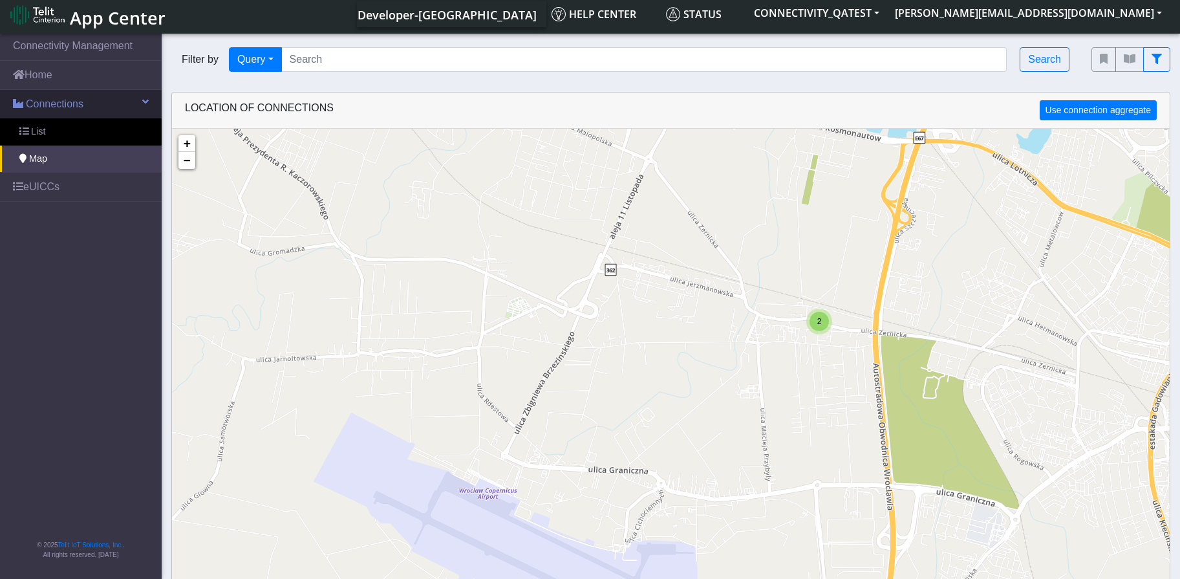
click at [50, 101] on span "Connections" at bounding box center [55, 104] width 58 height 16
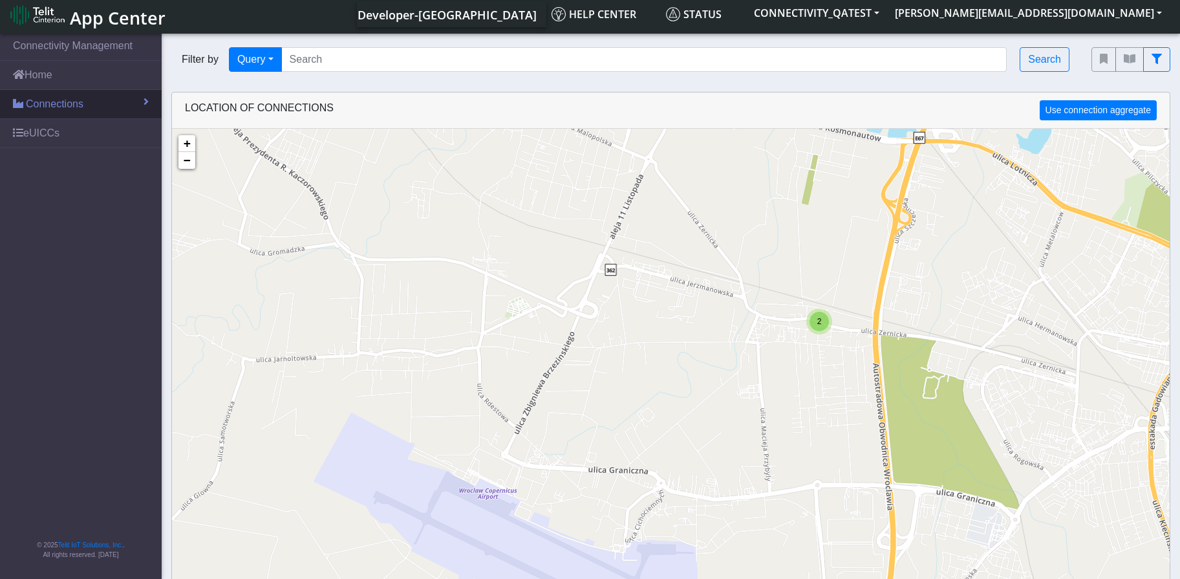
click at [50, 101] on span "Connections" at bounding box center [55, 104] width 58 height 16
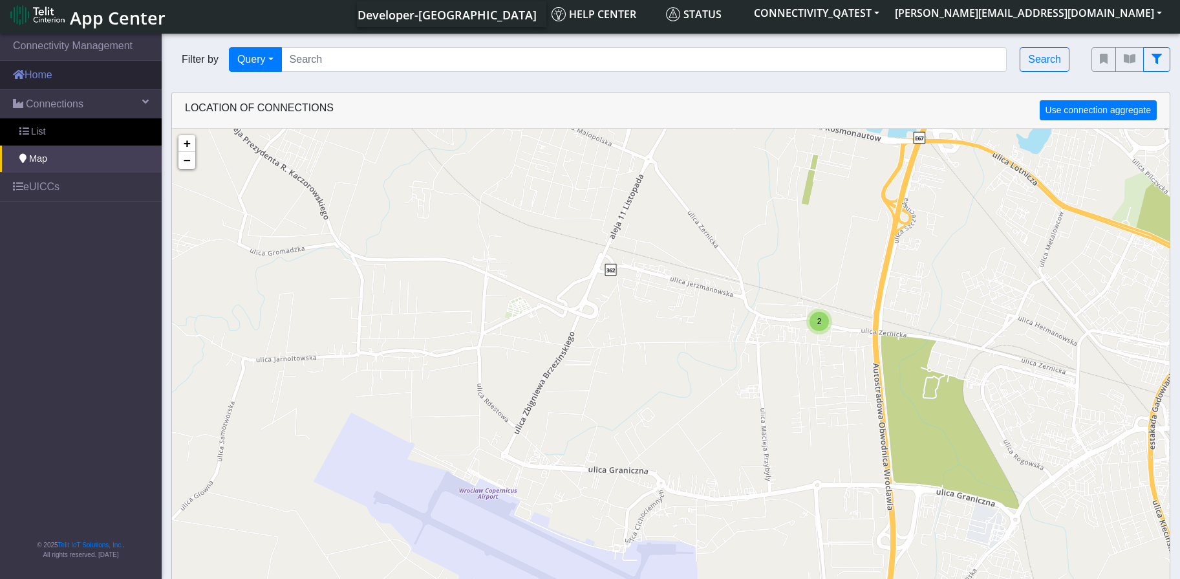
click at [41, 80] on link "Home" at bounding box center [81, 75] width 162 height 28
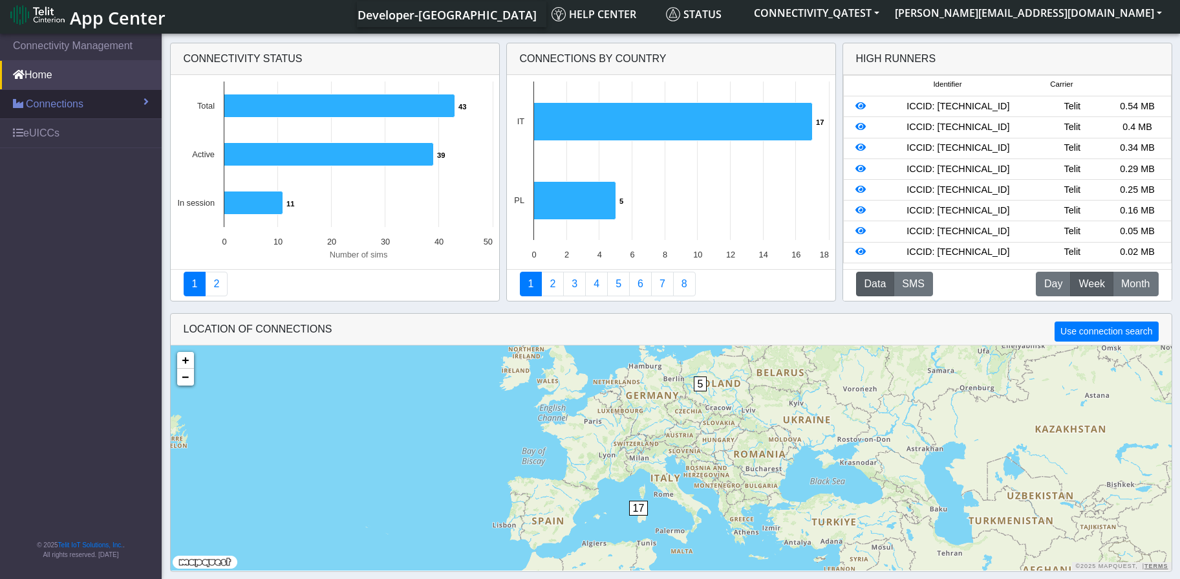
click at [52, 107] on span "Connections" at bounding box center [55, 104] width 58 height 16
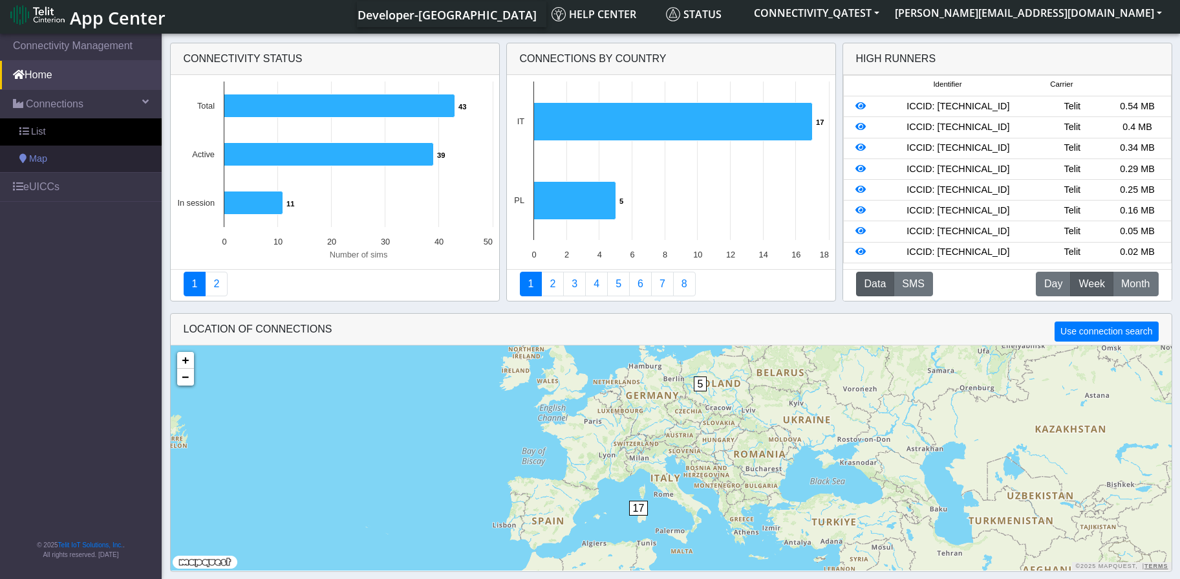
click at [54, 159] on link "Map" at bounding box center [81, 158] width 162 height 27
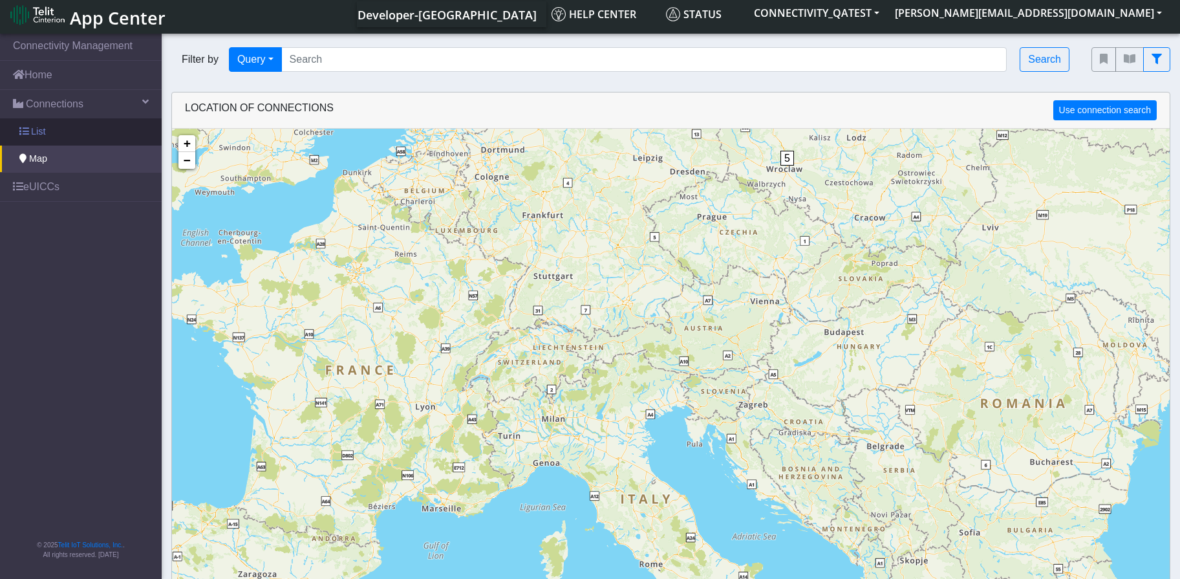
click at [29, 130] on link "List" at bounding box center [81, 131] width 162 height 27
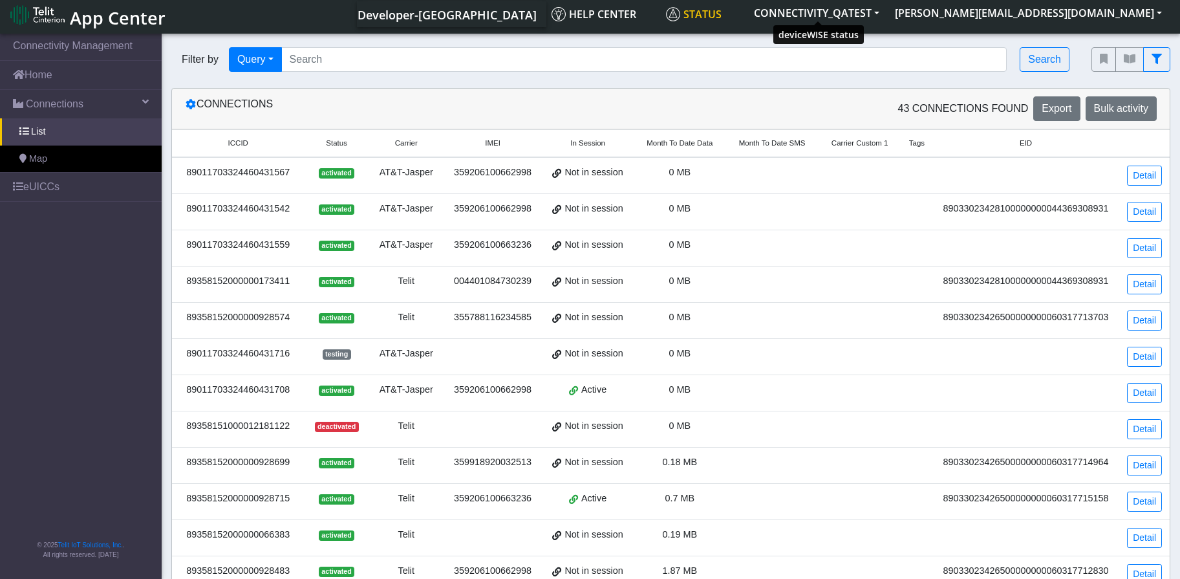
click at [721, 14] on span "Status" at bounding box center [694, 14] width 56 height 14
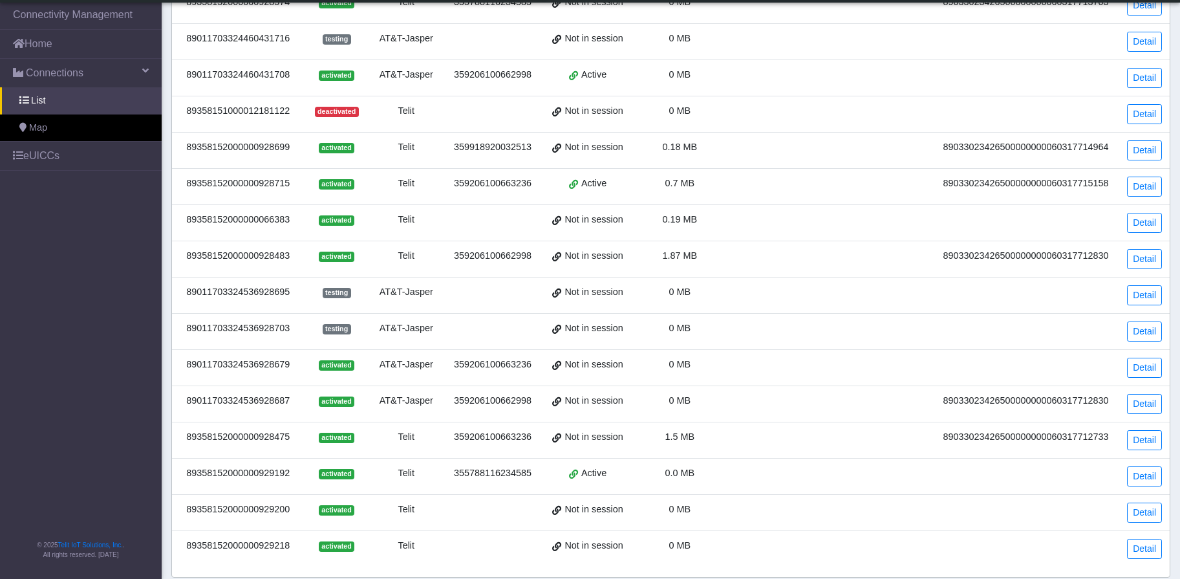
scroll to position [209, 0]
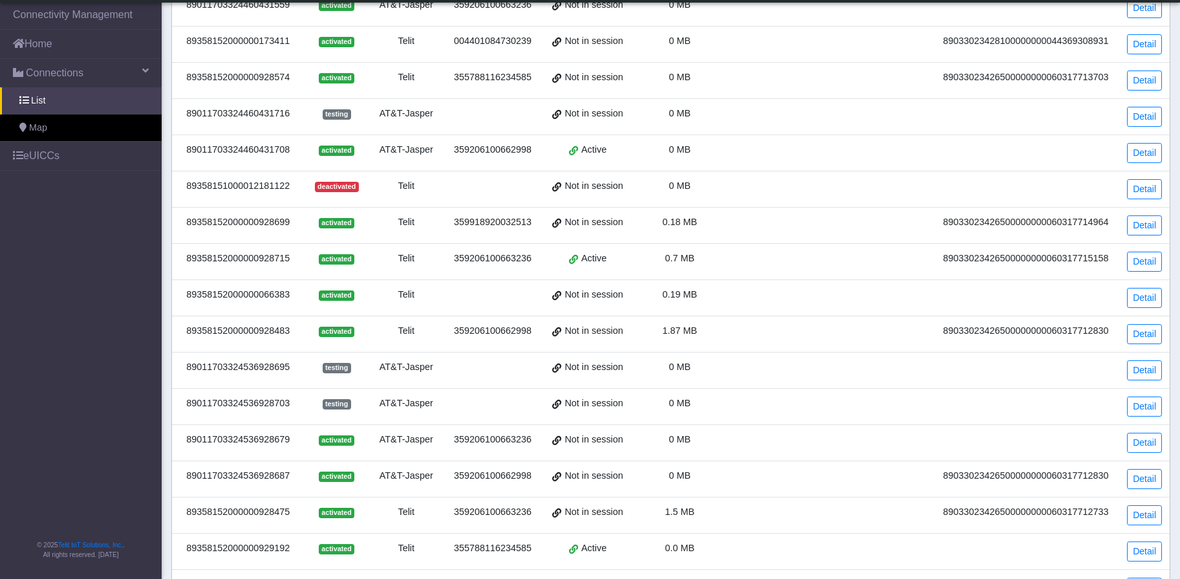
click at [484, 549] on div "355788116234585" at bounding box center [492, 548] width 83 height 14
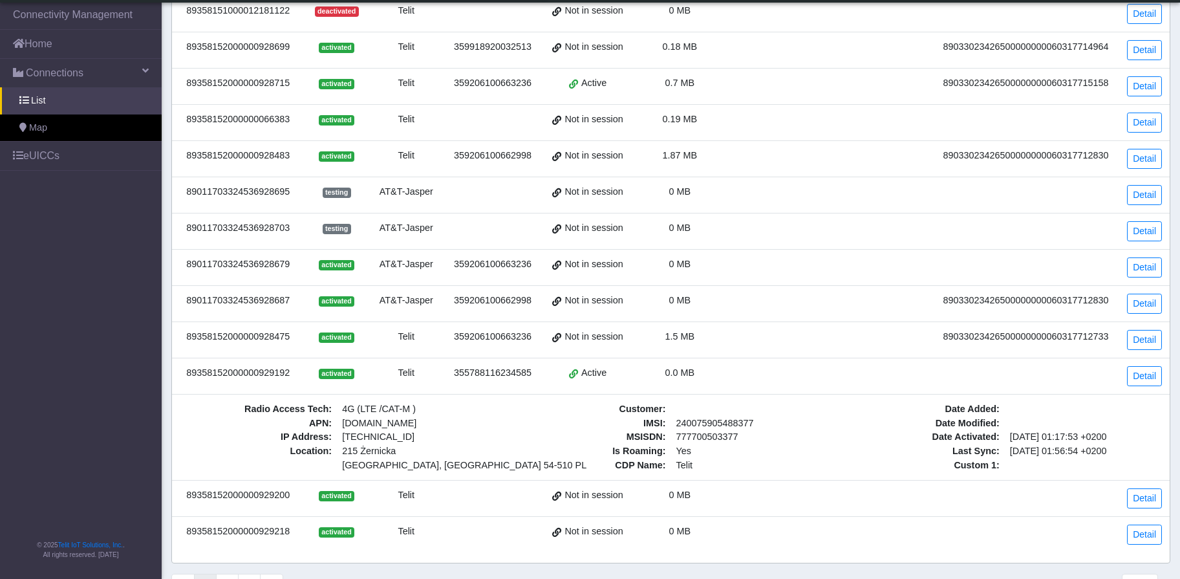
scroll to position [403, 0]
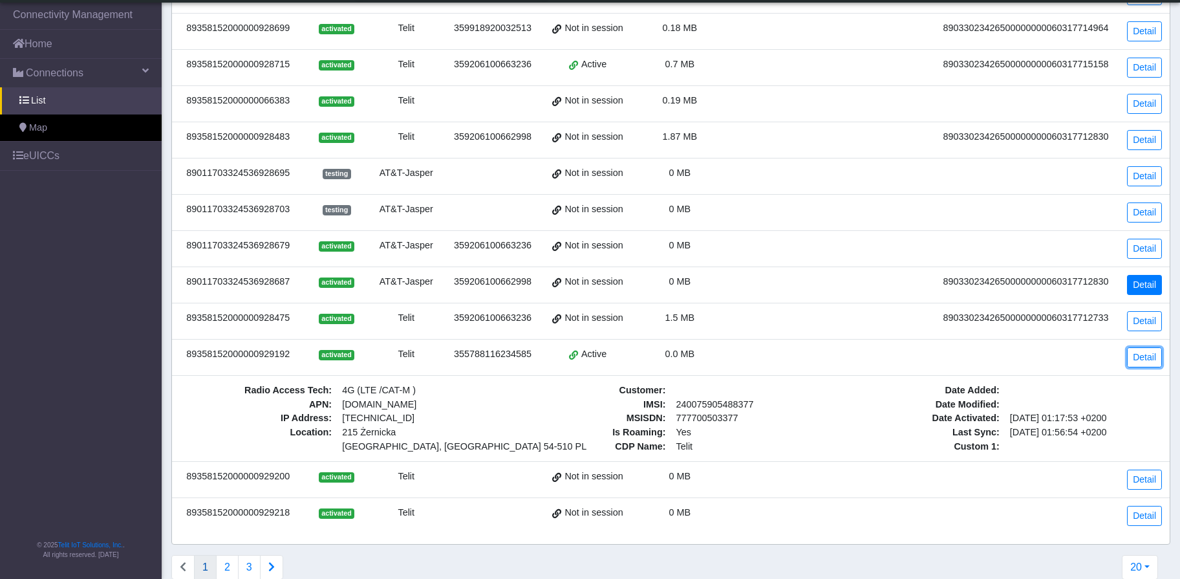
click at [1142, 358] on link "Detail" at bounding box center [1144, 357] width 35 height 20
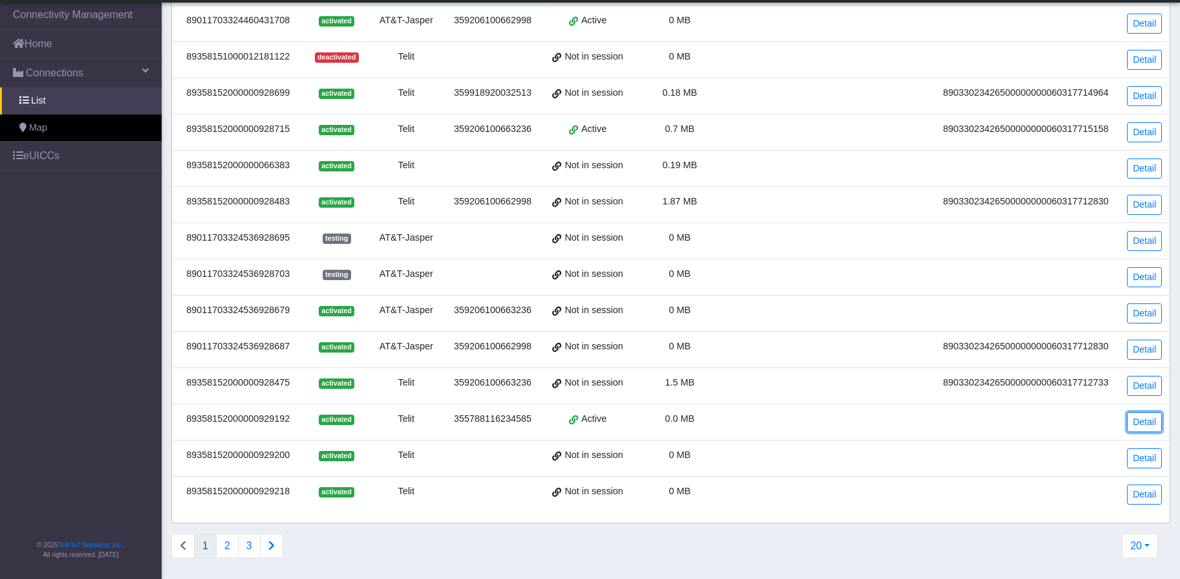
scroll to position [338, 0]
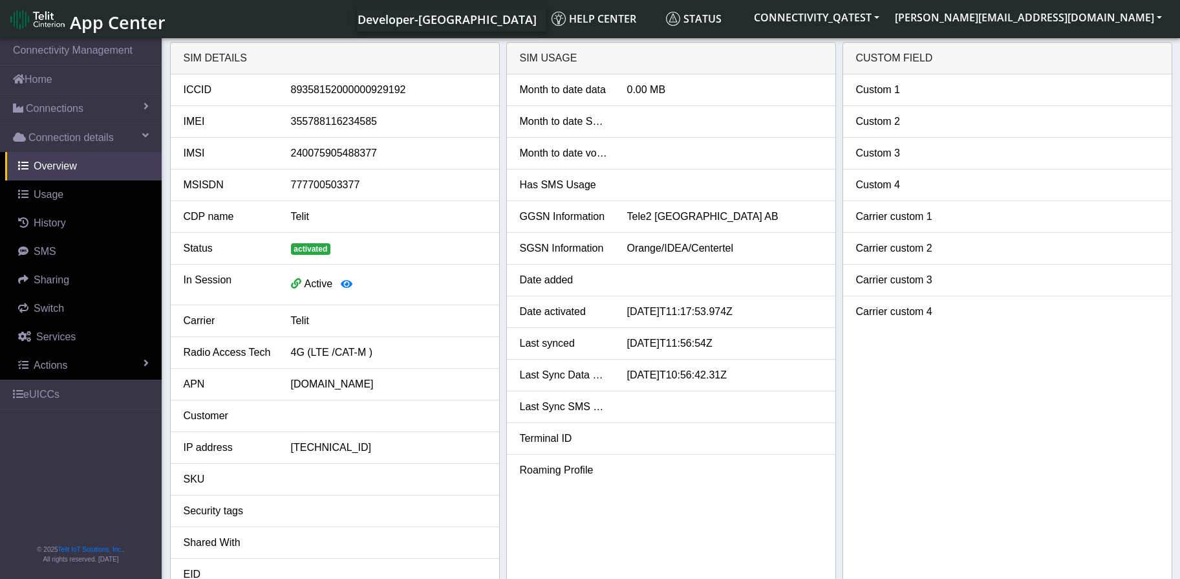
click at [224, 56] on div "SIM details" at bounding box center [335, 59] width 328 height 32
